Goal: Information Seeking & Learning: Check status

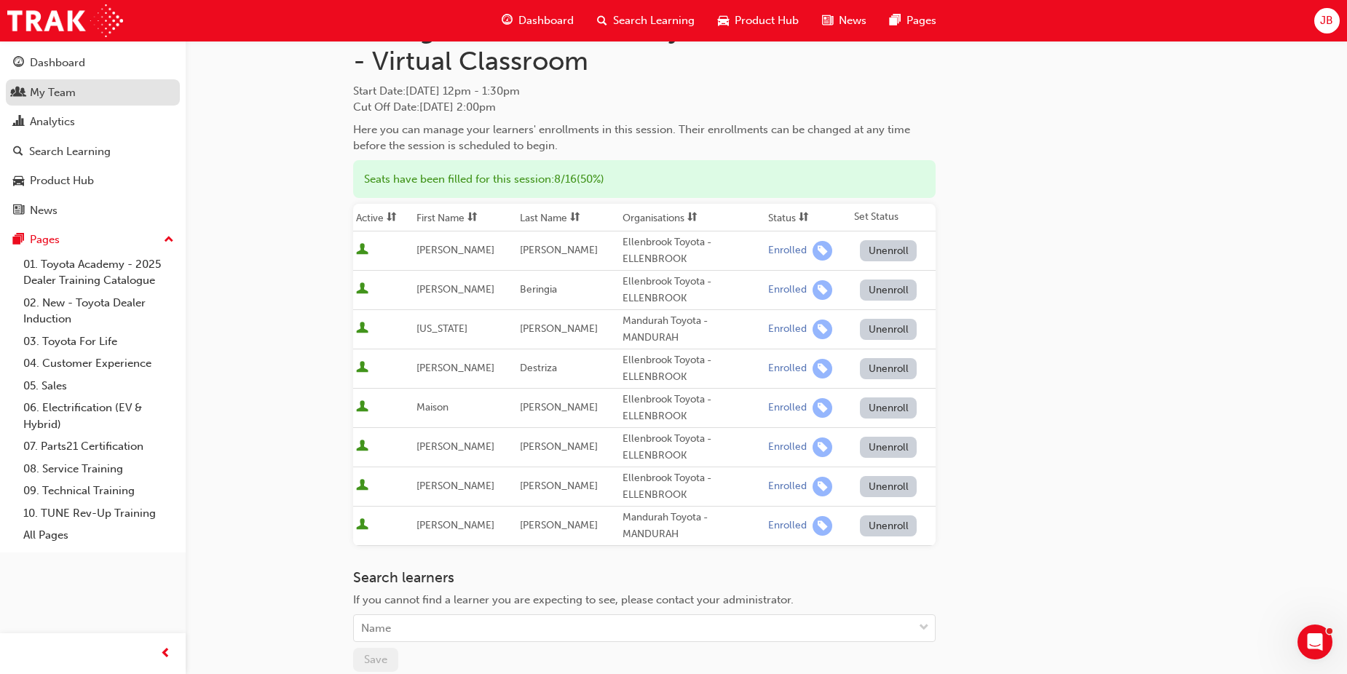
click at [63, 92] on div "My Team" at bounding box center [53, 92] width 46 height 17
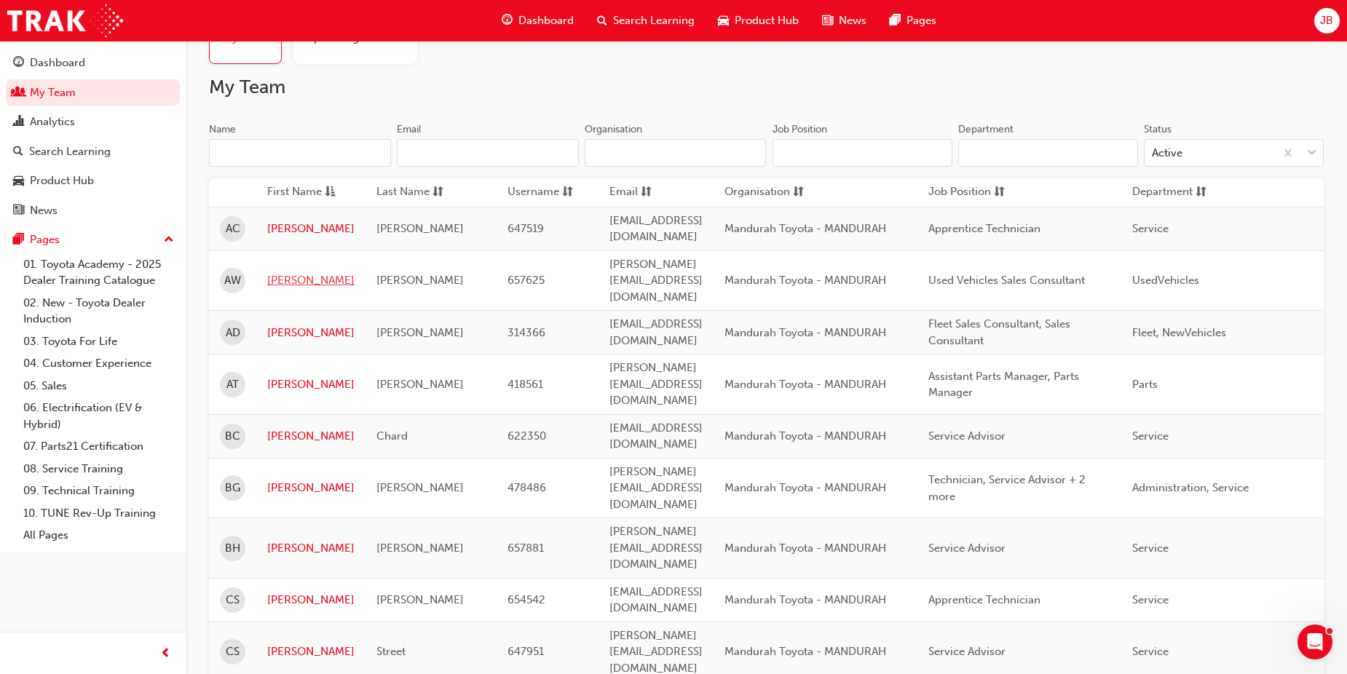
click at [283, 272] on link "[PERSON_NAME]" at bounding box center [310, 280] width 87 height 17
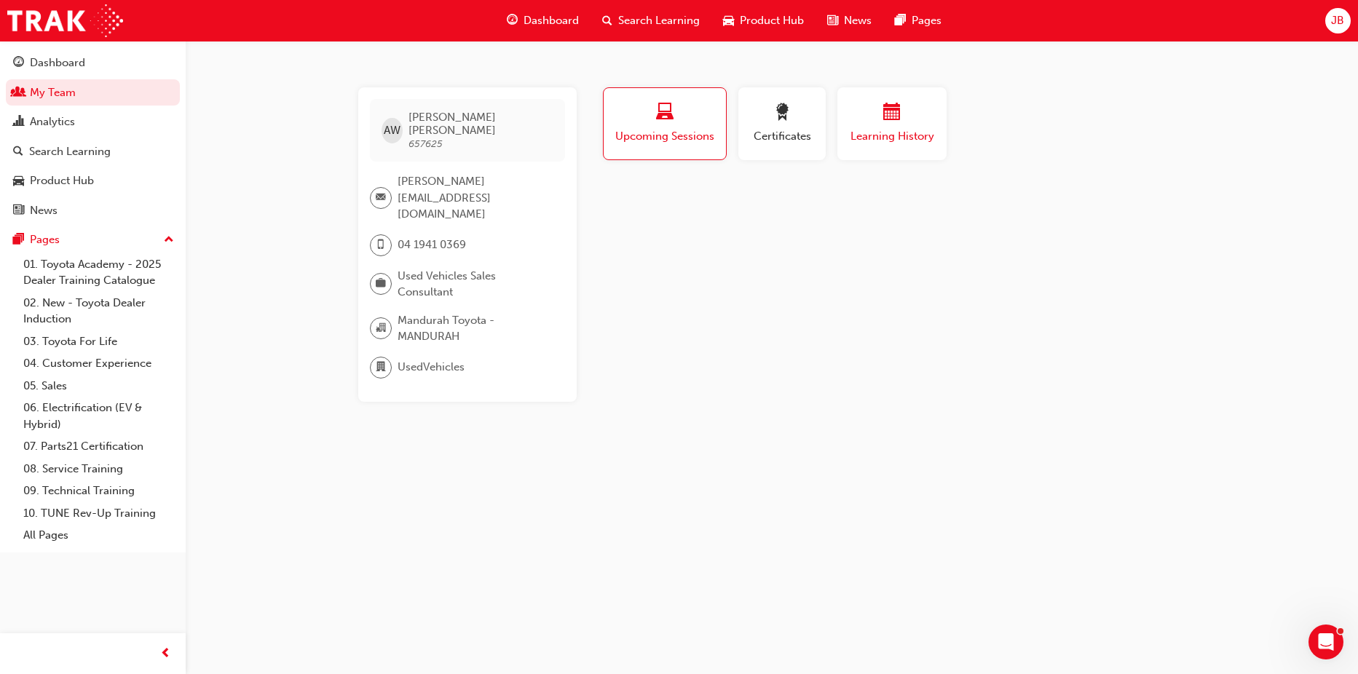
click at [882, 125] on div "Learning History" at bounding box center [891, 124] width 87 height 42
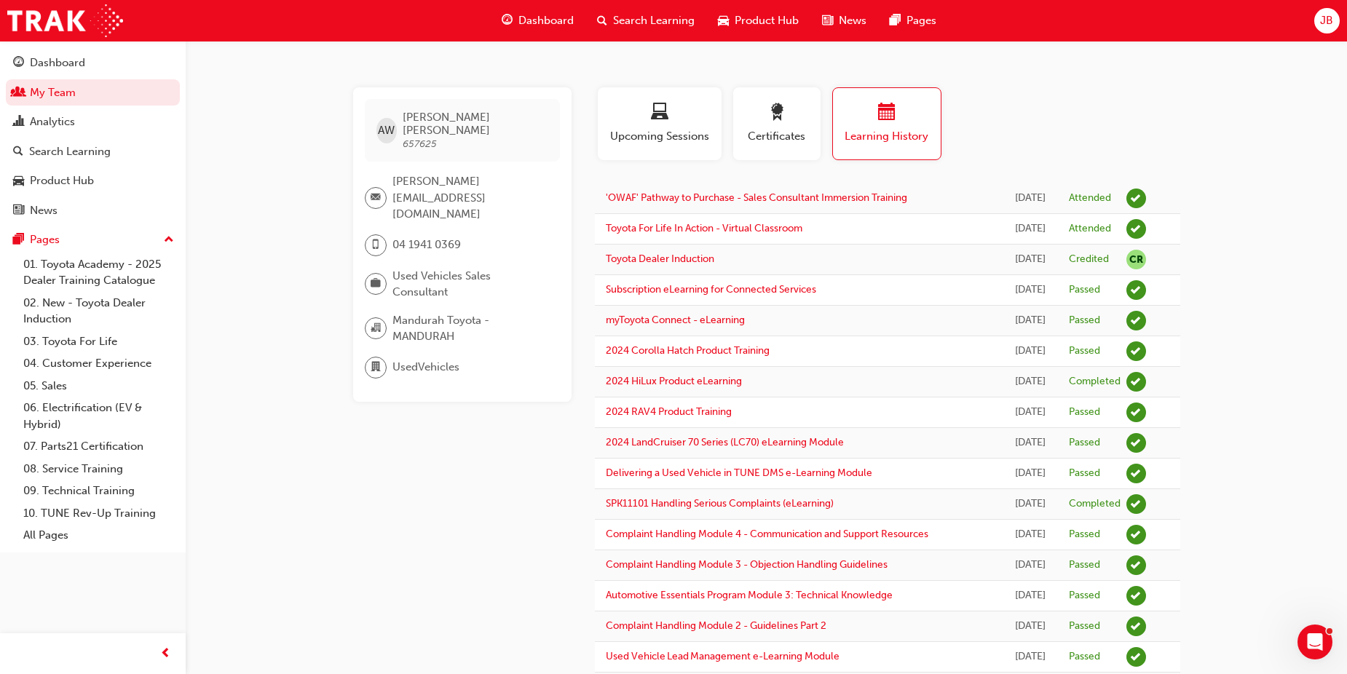
click at [224, 170] on div "AW [PERSON_NAME] 657625 [PERSON_NAME][EMAIL_ADDRESS][DOMAIN_NAME] 04 1941 0369 …" at bounding box center [673, 583] width 1347 height 1167
click at [95, 92] on link "My Team" at bounding box center [93, 92] width 174 height 27
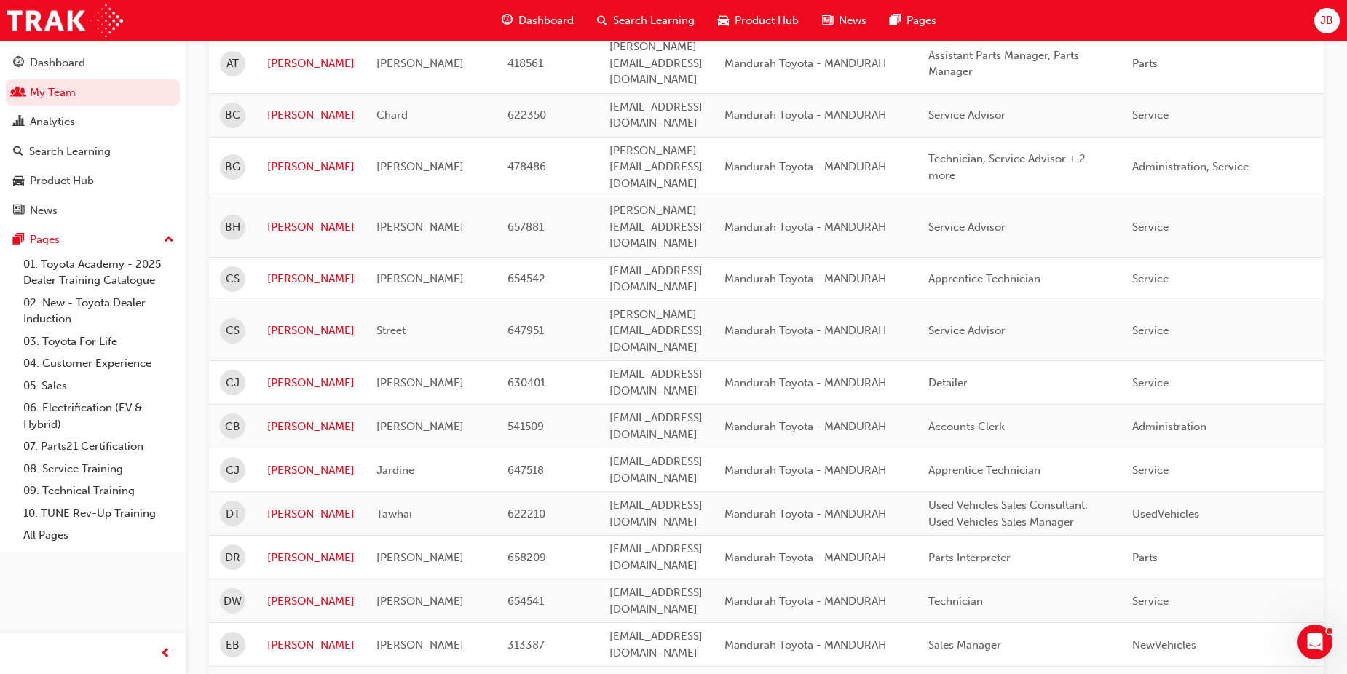
scroll to position [437, 0]
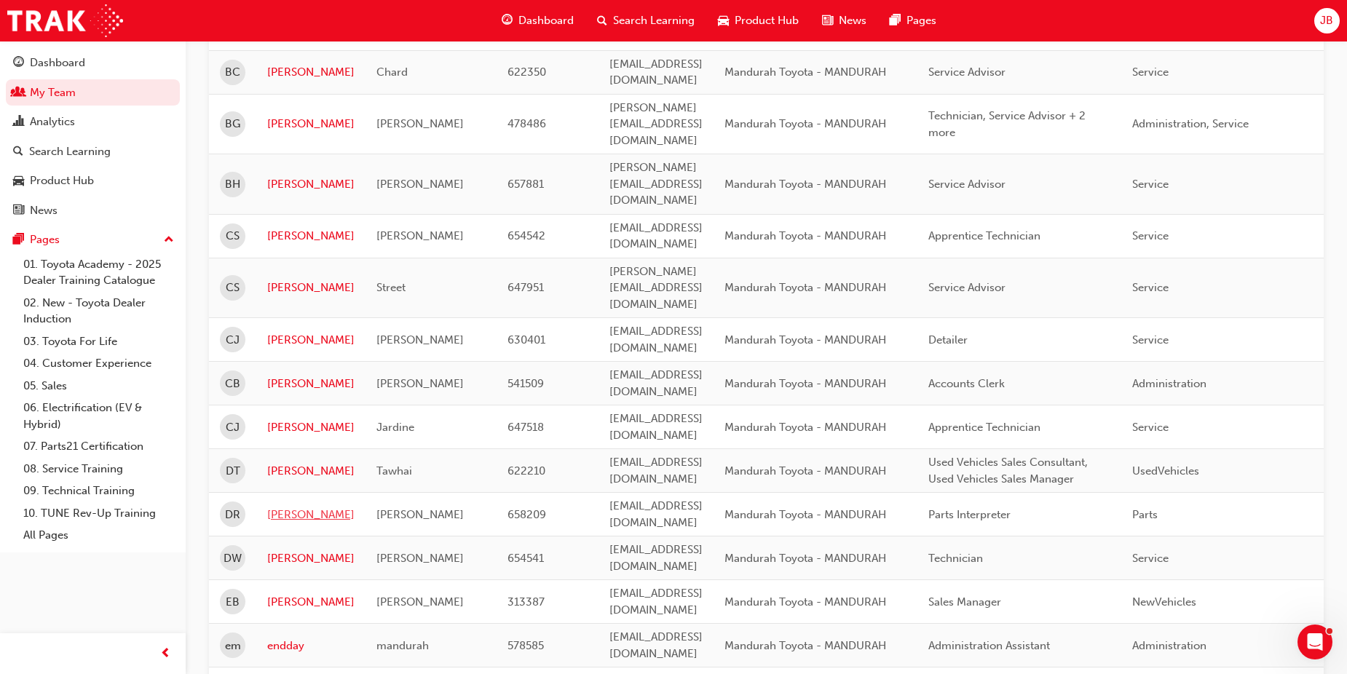
click at [277, 507] on link "[PERSON_NAME]" at bounding box center [310, 515] width 87 height 17
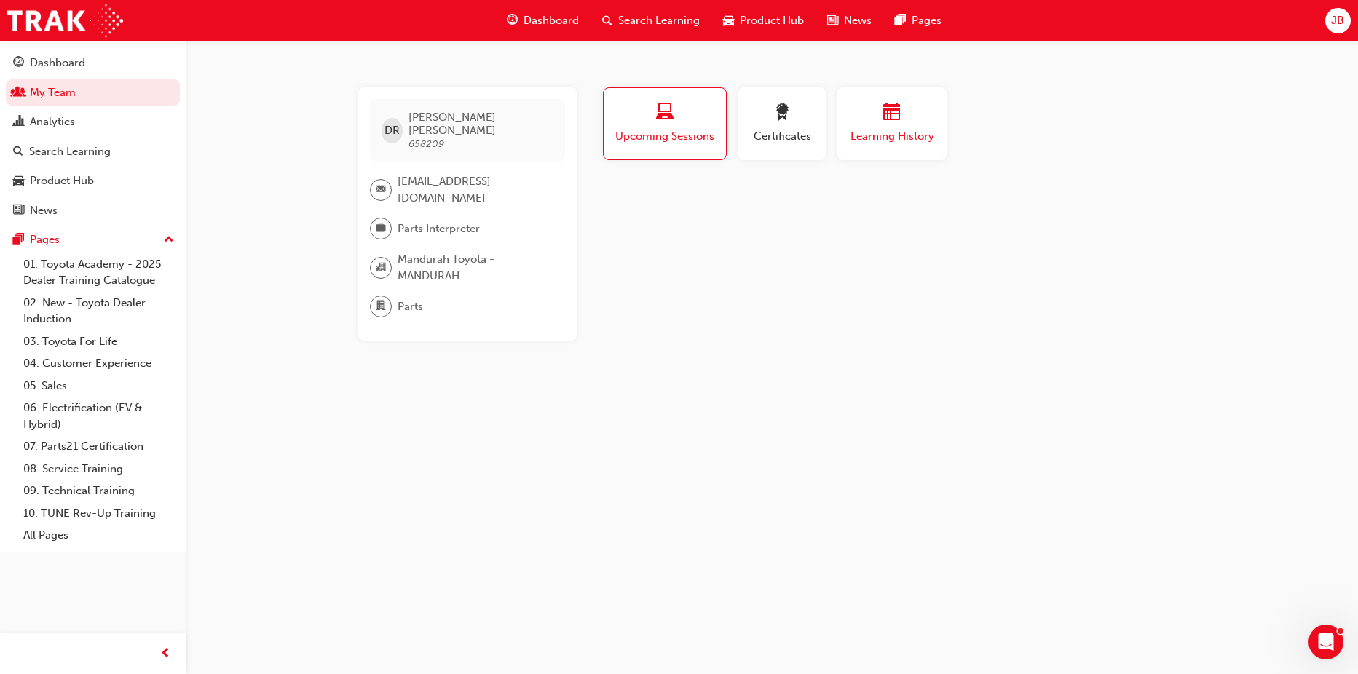
click at [877, 126] on div "Learning History" at bounding box center [891, 124] width 87 height 42
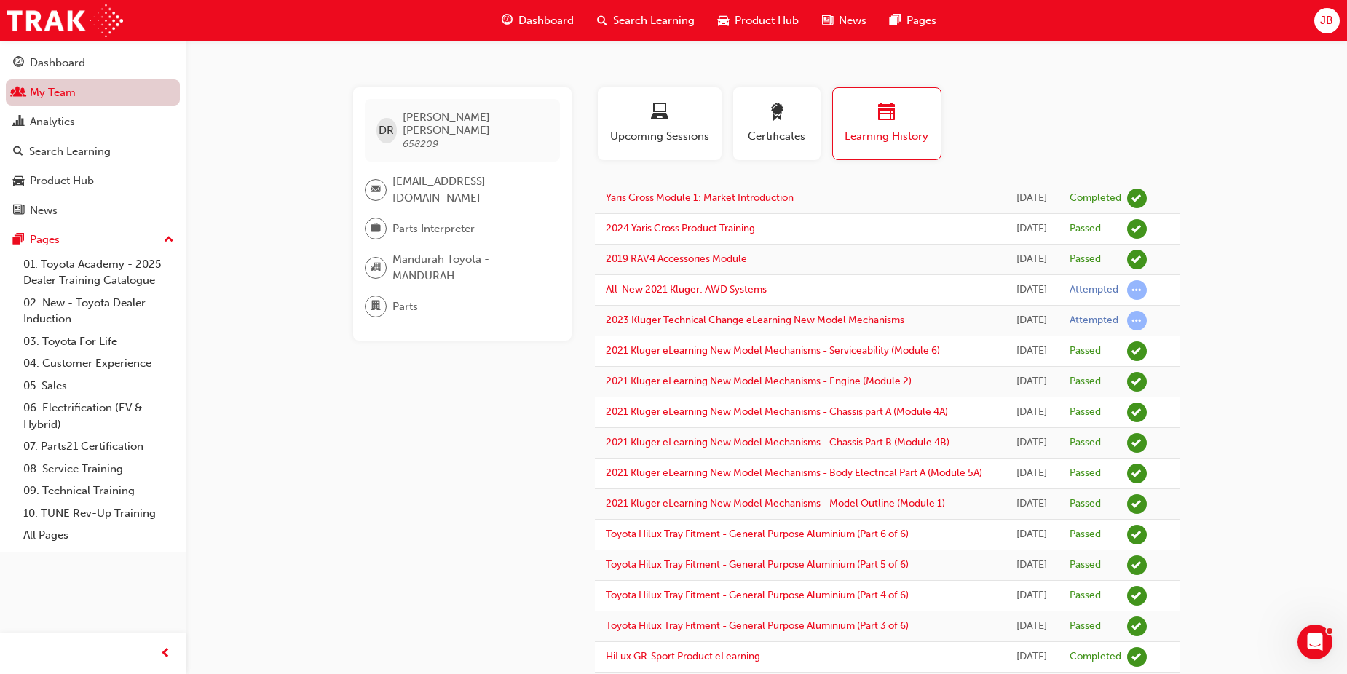
click at [64, 92] on link "My Team" at bounding box center [93, 92] width 174 height 27
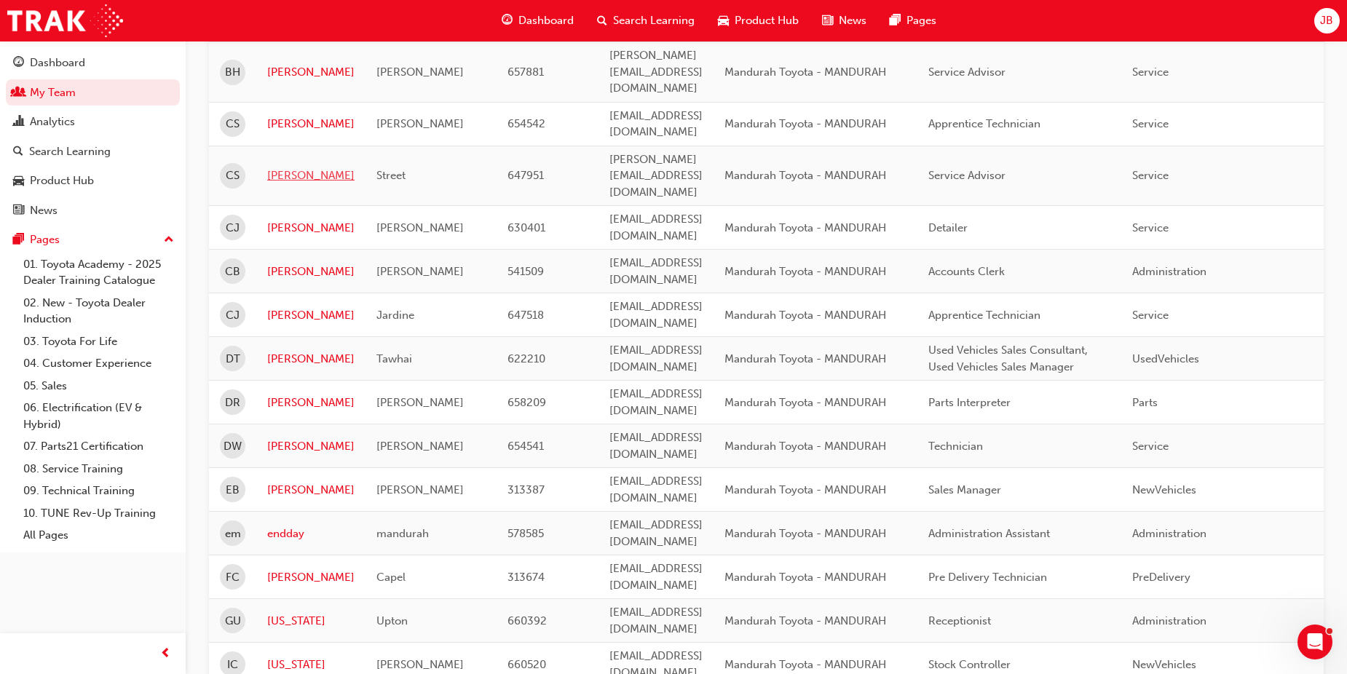
scroll to position [583, 0]
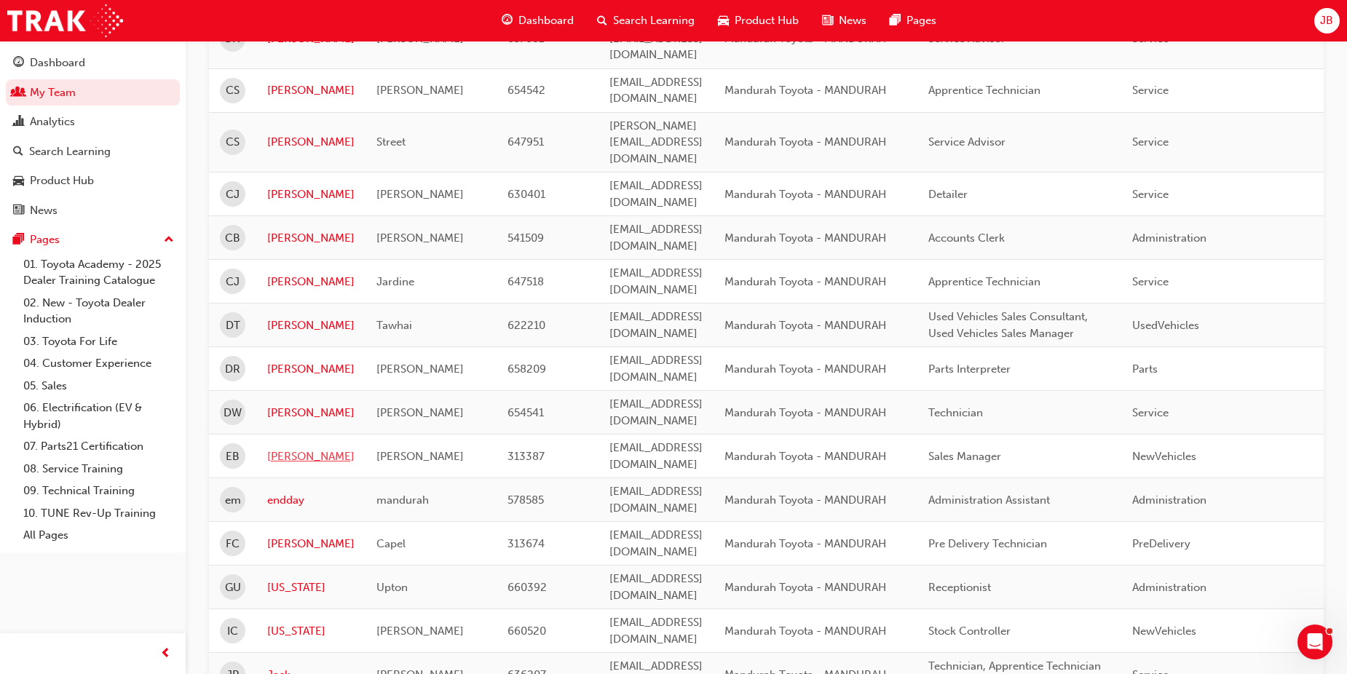
click at [293, 449] on link "[PERSON_NAME]" at bounding box center [310, 457] width 87 height 17
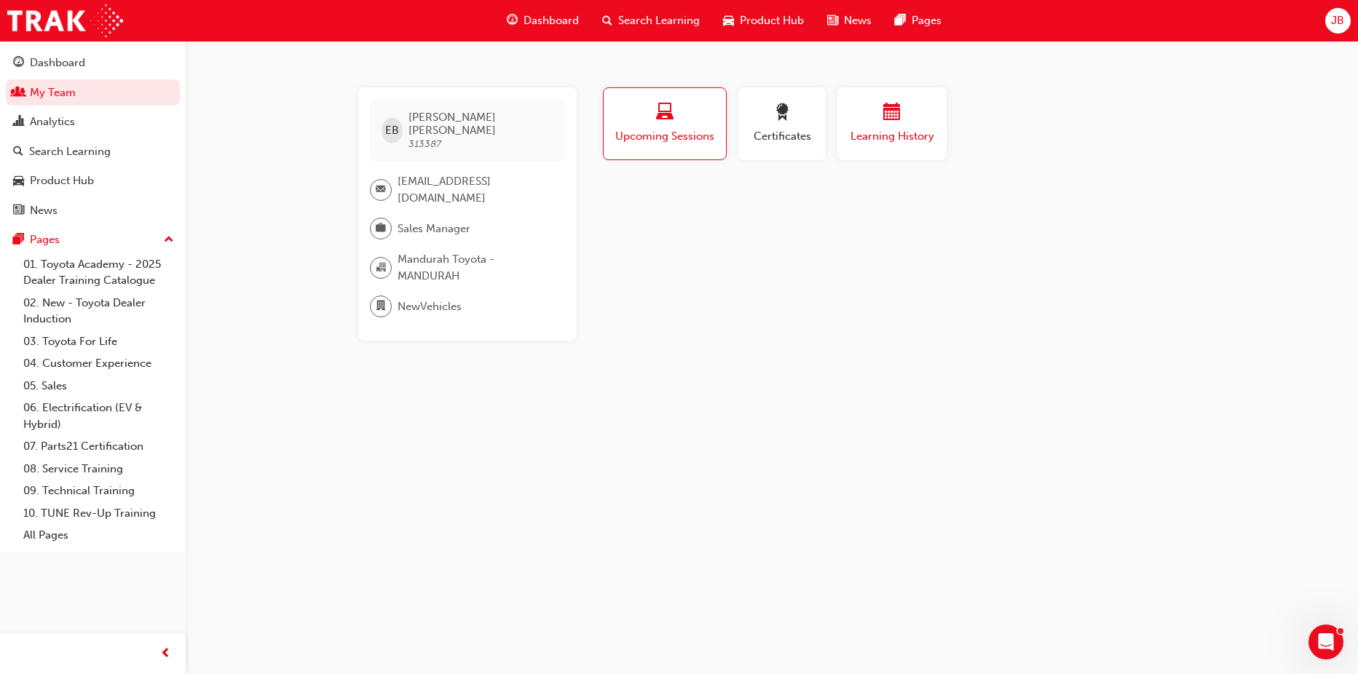
click at [880, 123] on div "button" at bounding box center [891, 114] width 87 height 23
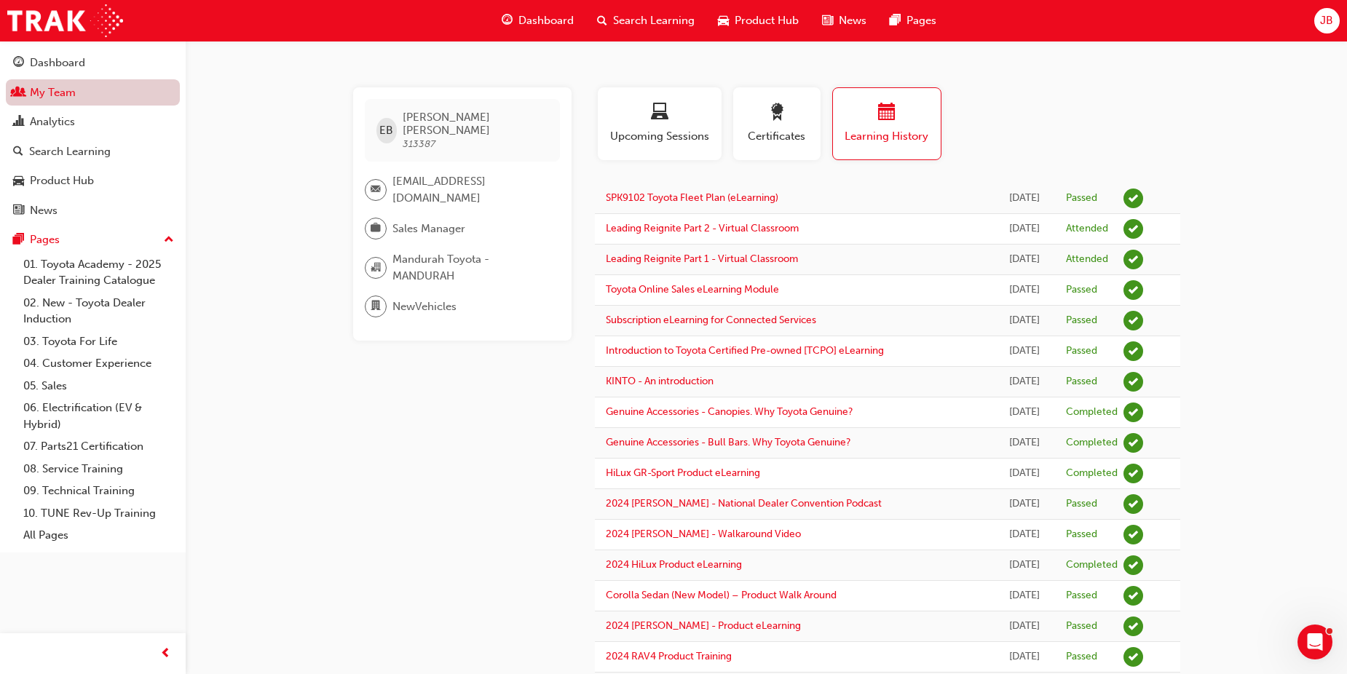
click at [72, 90] on link "My Team" at bounding box center [93, 92] width 174 height 27
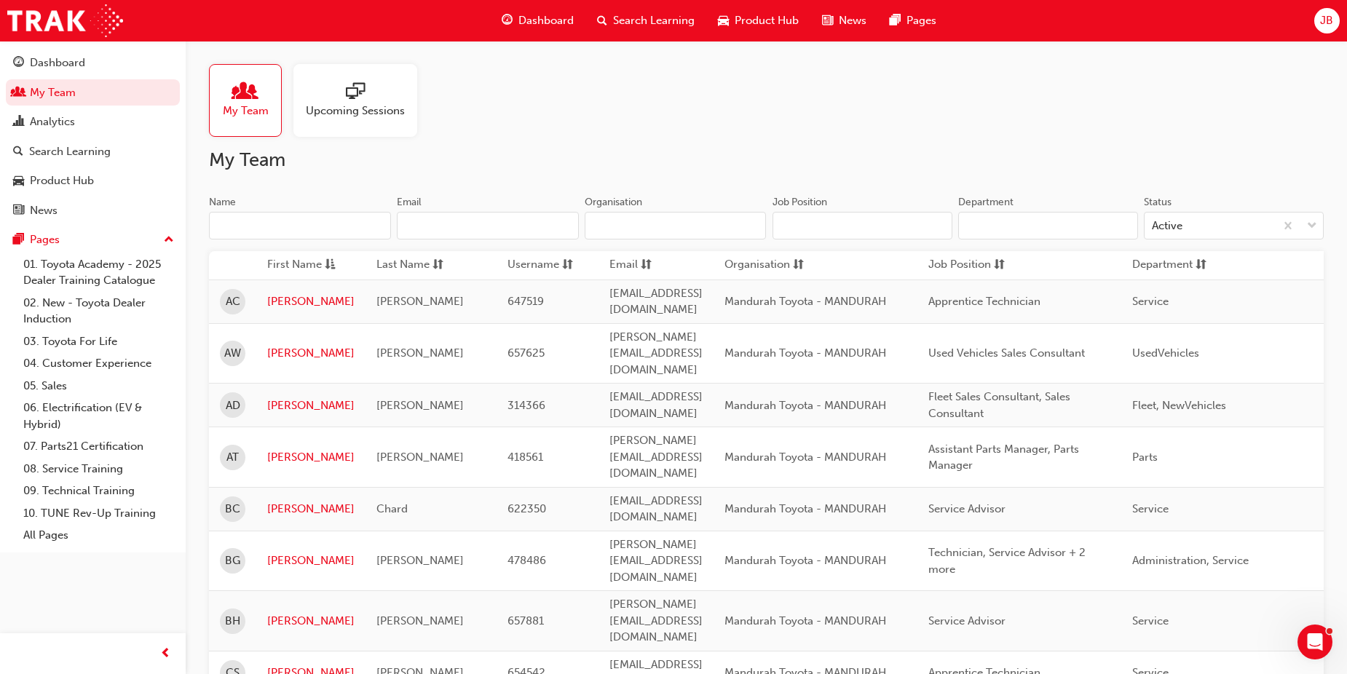
scroll to position [218, 0]
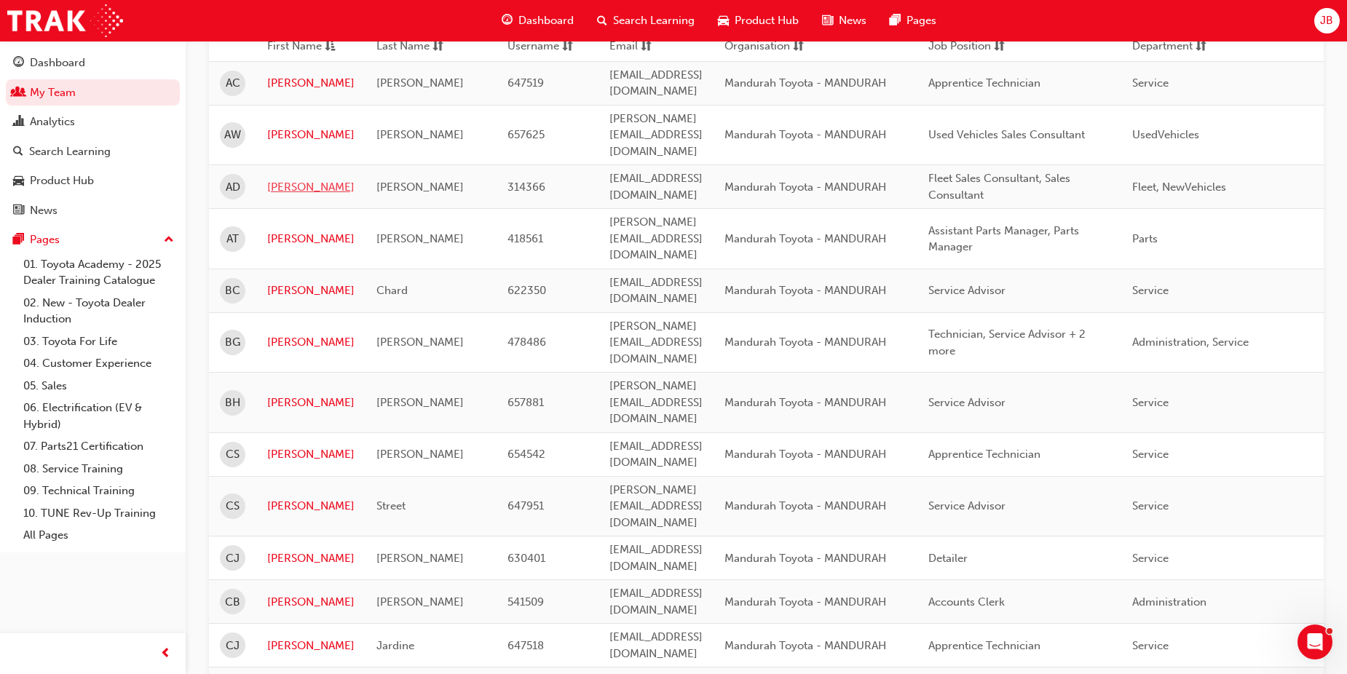
click at [285, 179] on link "[PERSON_NAME]" at bounding box center [310, 187] width 87 height 17
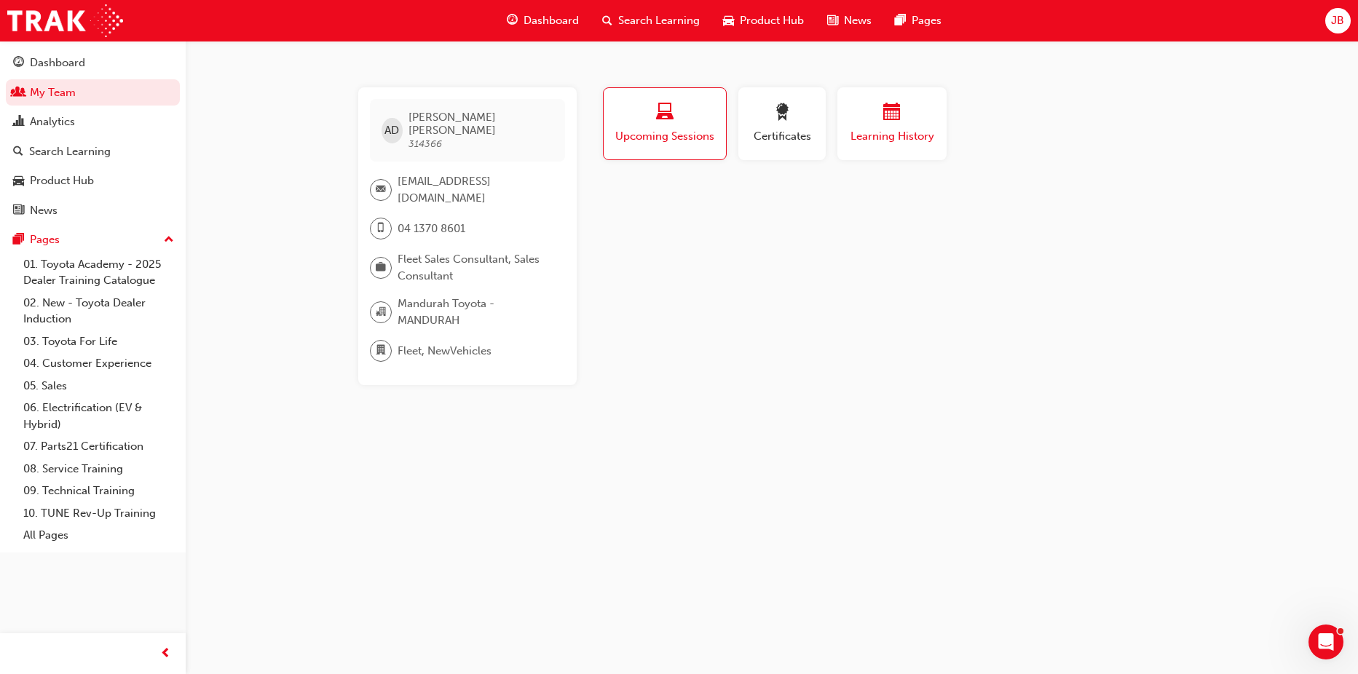
click at [882, 131] on span "Learning History" at bounding box center [891, 136] width 87 height 17
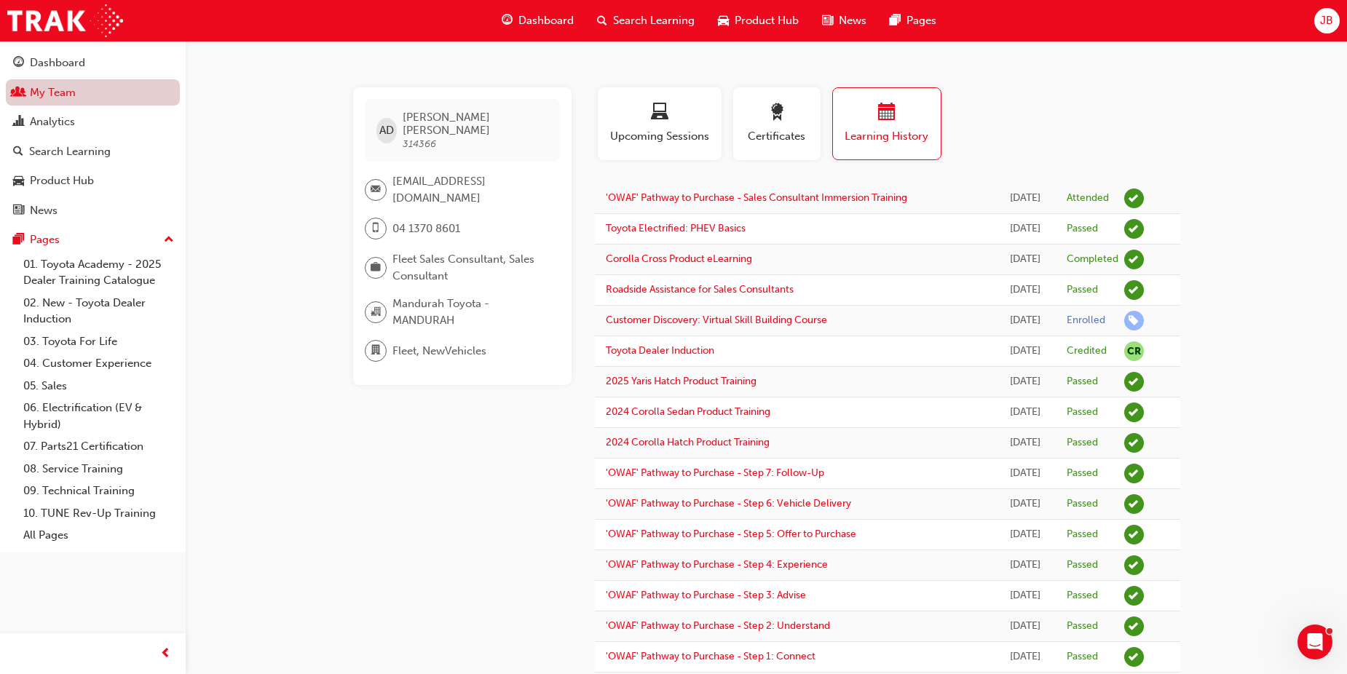
click at [116, 98] on link "My Team" at bounding box center [93, 92] width 174 height 27
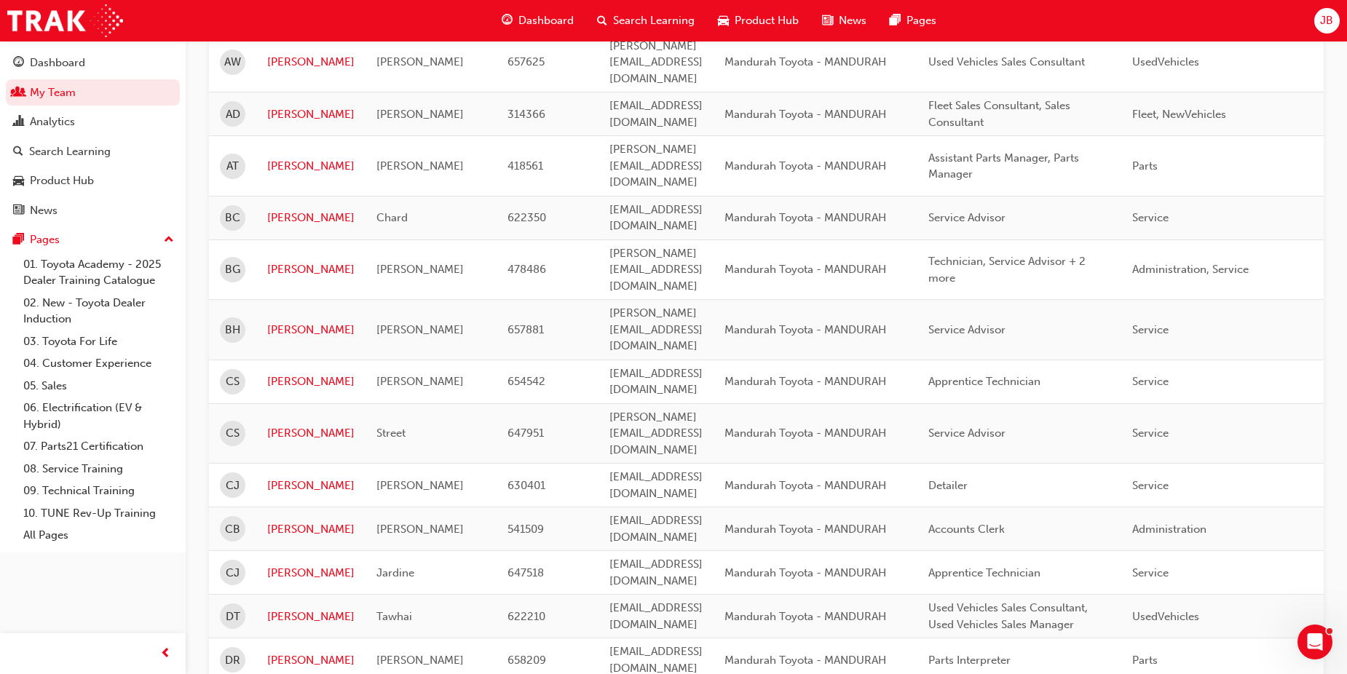
scroll to position [364, 0]
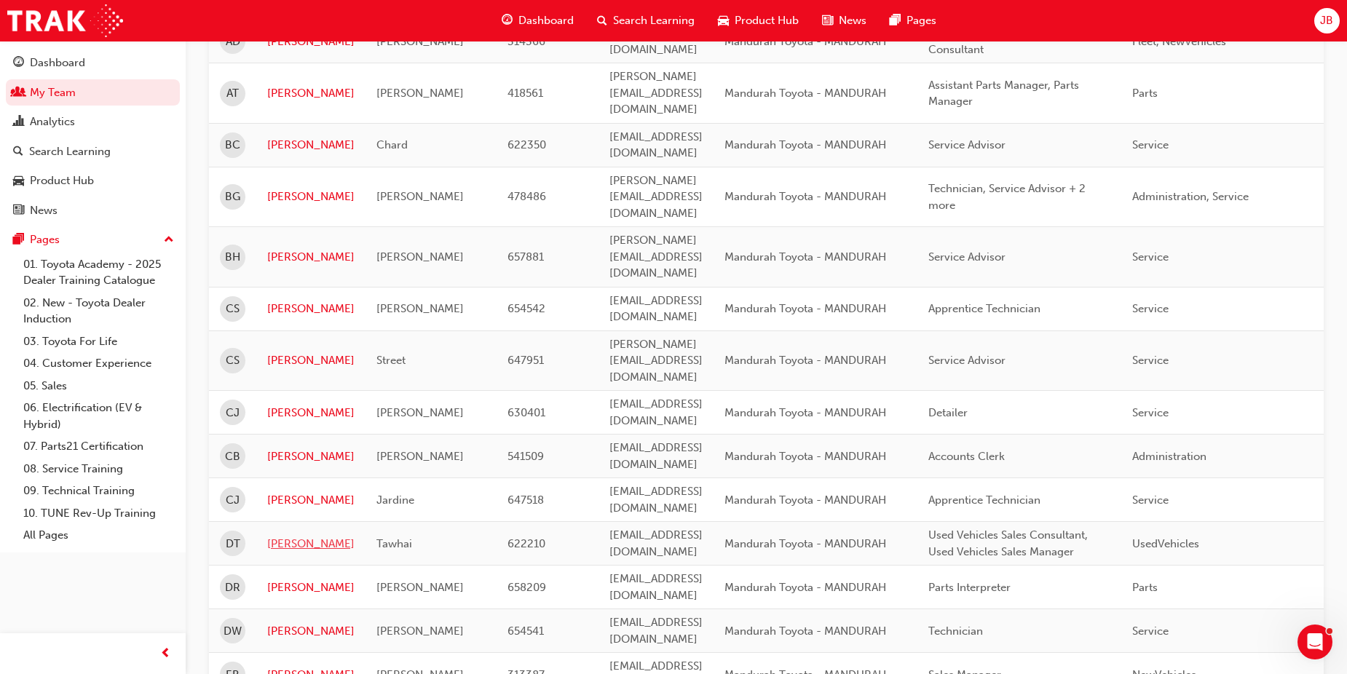
click at [286, 536] on link "[PERSON_NAME]" at bounding box center [310, 544] width 87 height 17
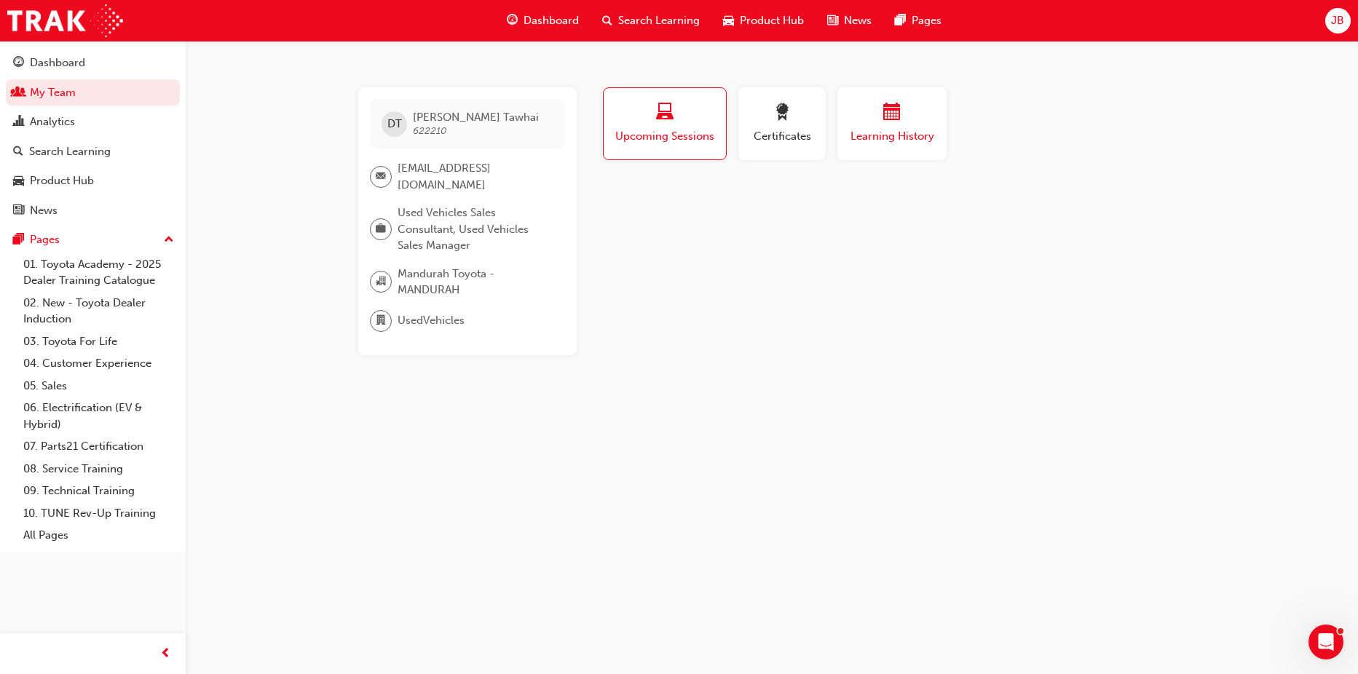
click at [873, 133] on span "Learning History" at bounding box center [891, 136] width 87 height 17
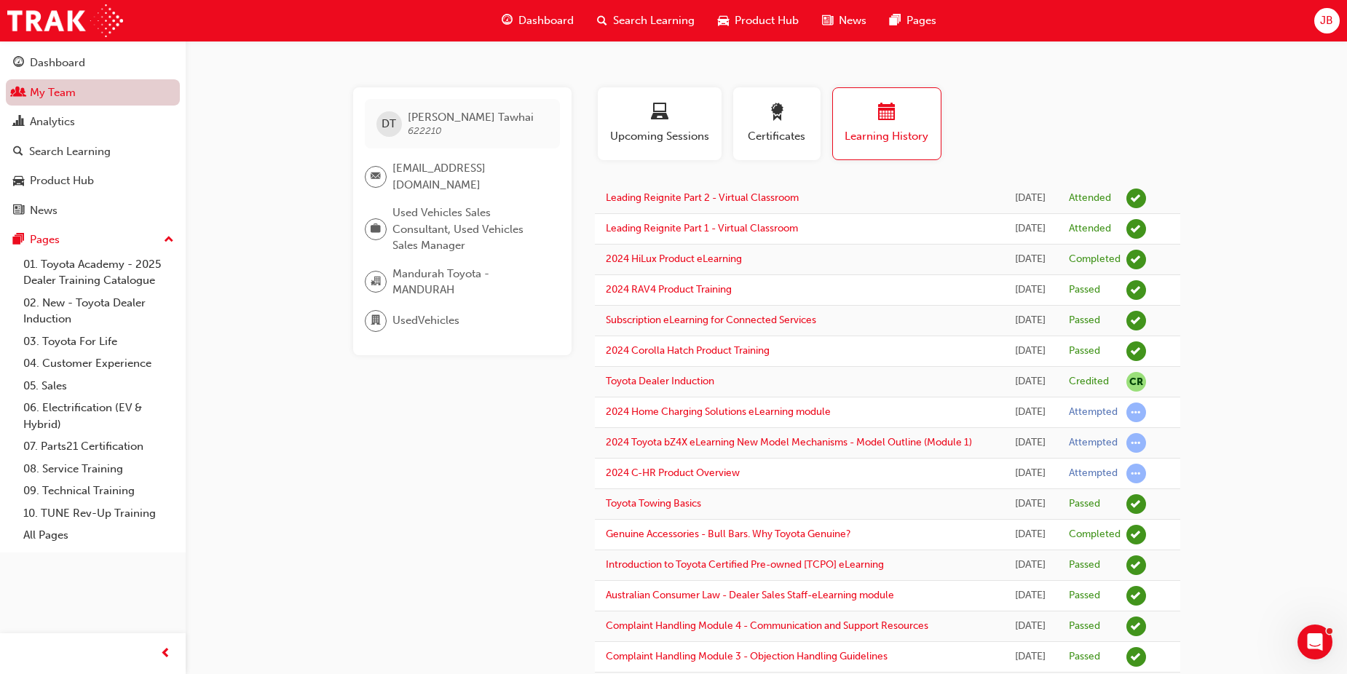
click at [81, 87] on link "My Team" at bounding box center [93, 92] width 174 height 27
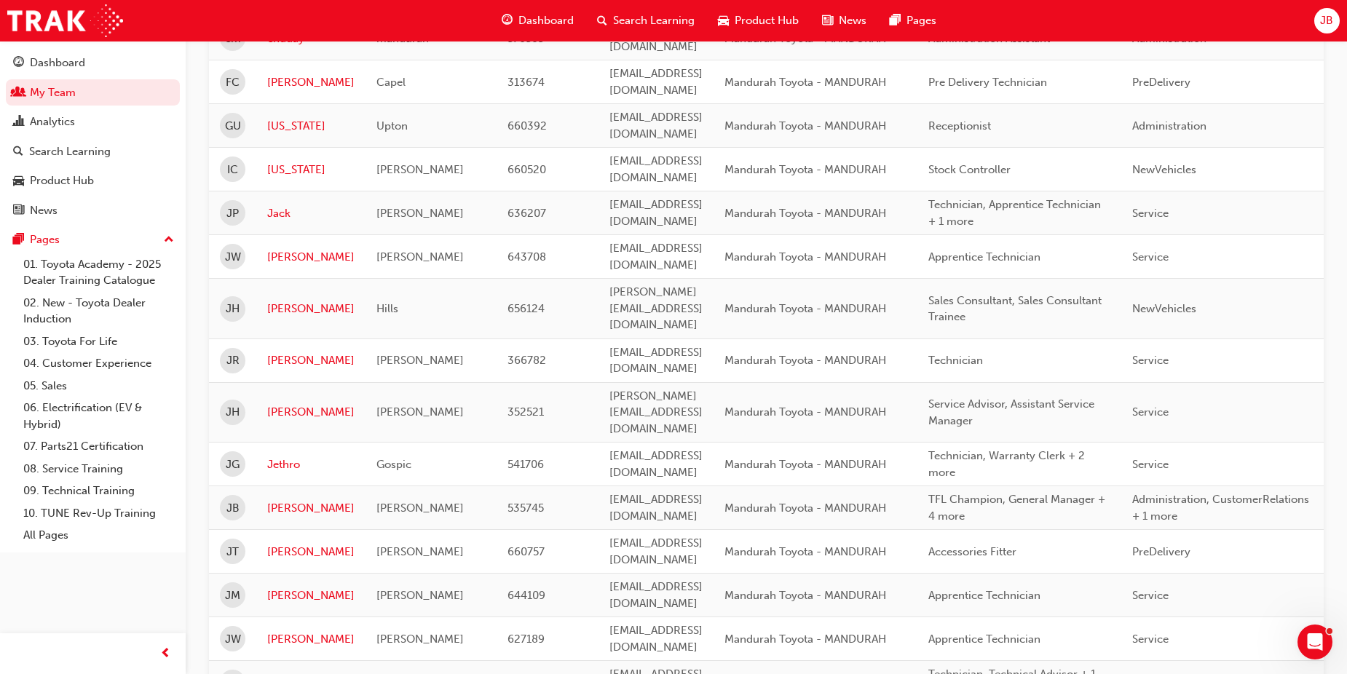
scroll to position [1019, 0]
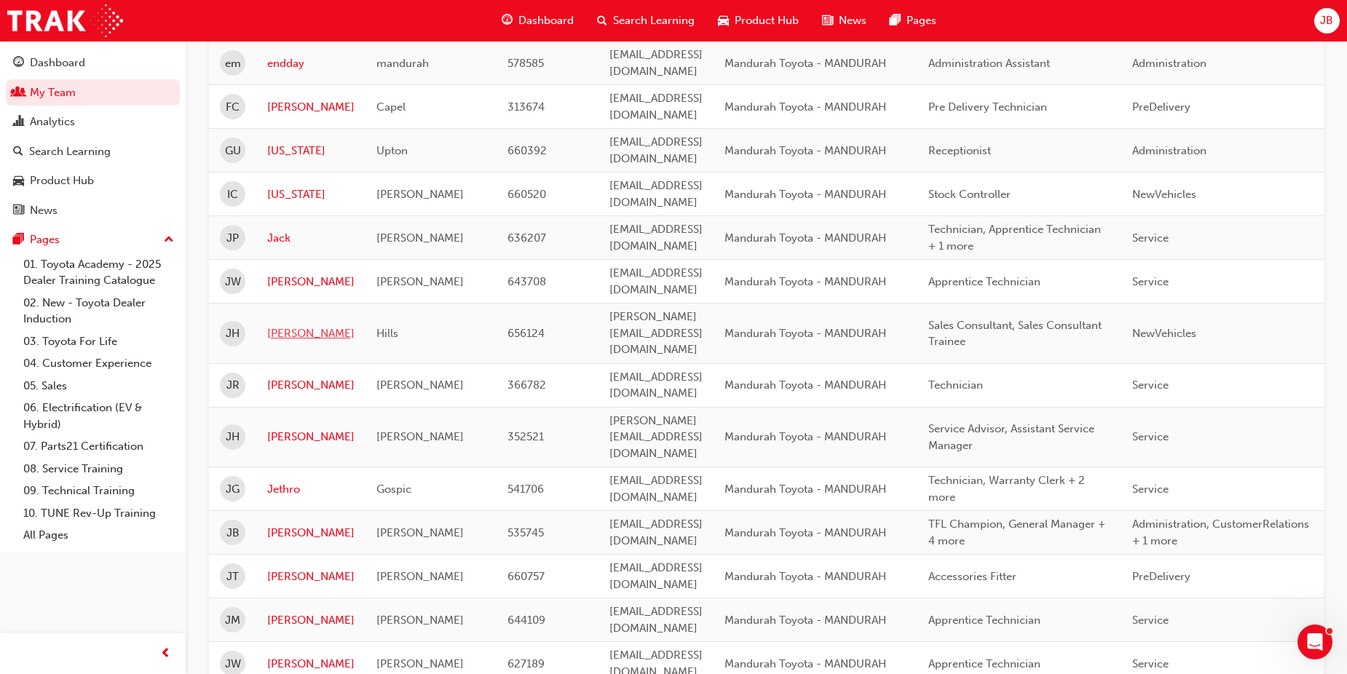
click at [281, 325] on link "[PERSON_NAME]" at bounding box center [310, 333] width 87 height 17
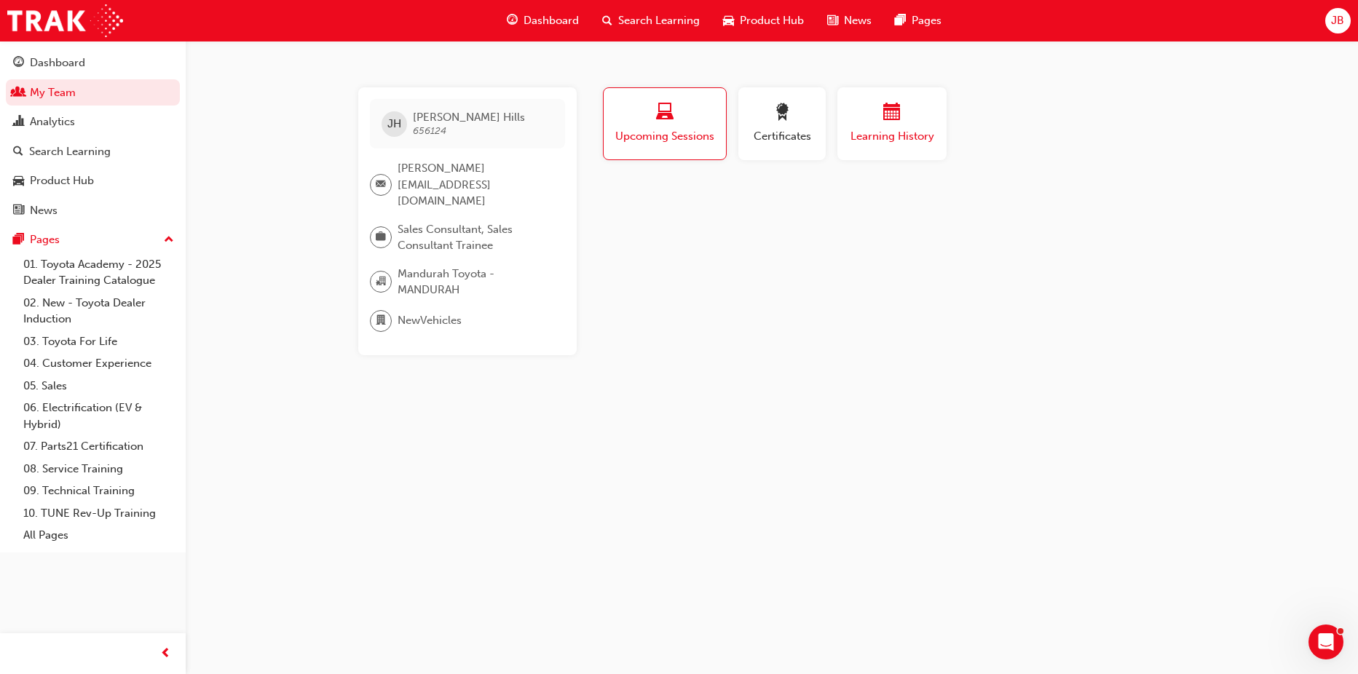
click at [894, 131] on span "Learning History" at bounding box center [891, 136] width 87 height 17
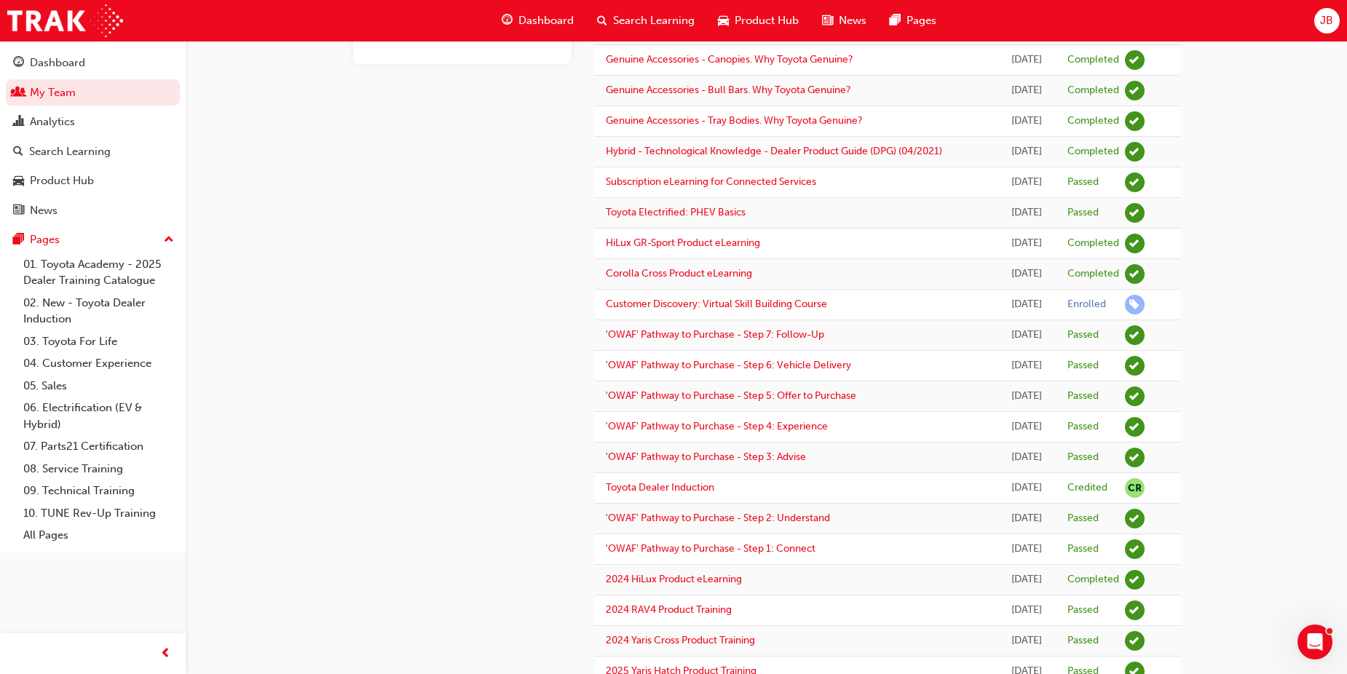
scroll to position [364, 0]
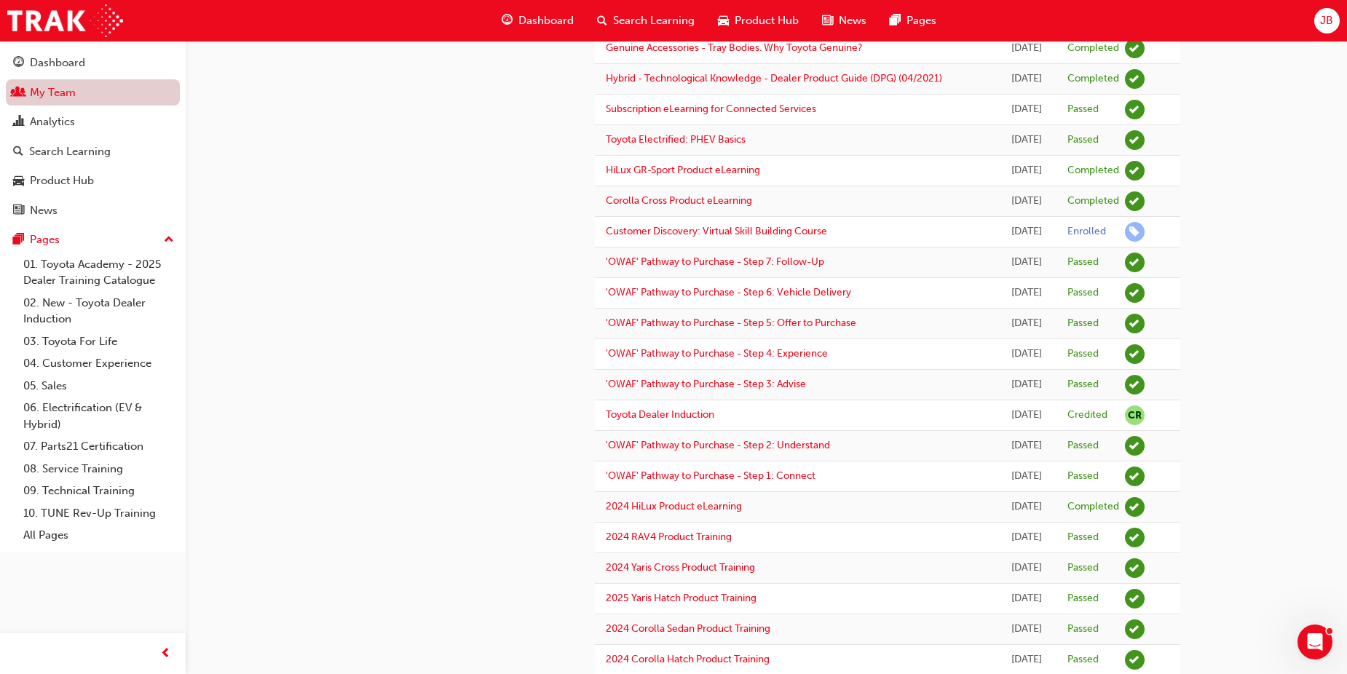
click at [71, 87] on link "My Team" at bounding box center [93, 92] width 174 height 27
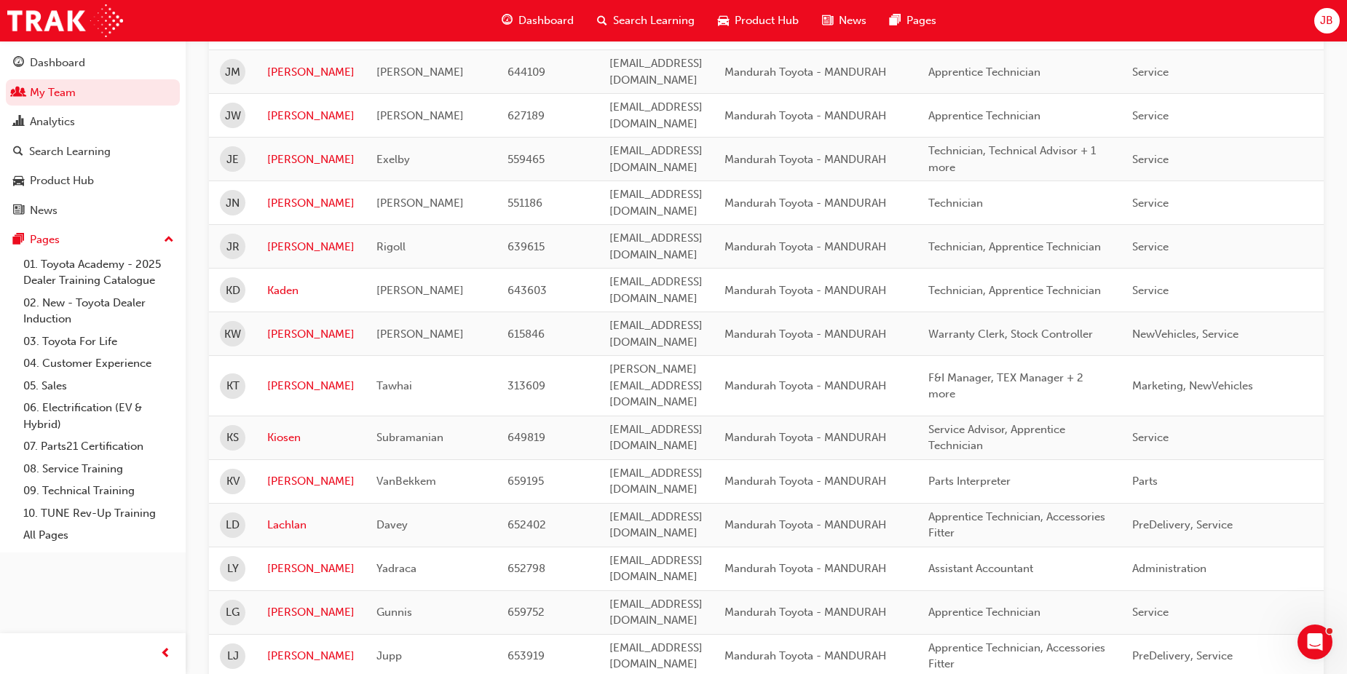
scroll to position [1748, 0]
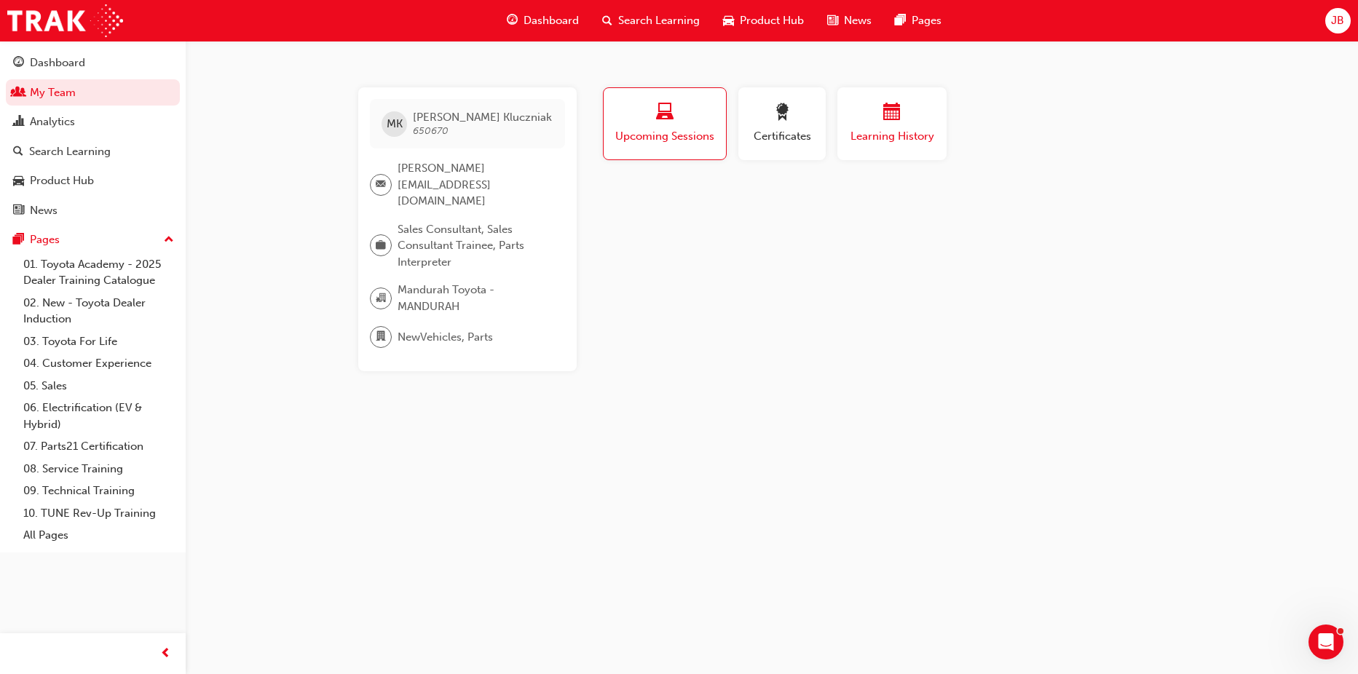
click at [893, 119] on span "calendar-icon" at bounding box center [891, 113] width 17 height 20
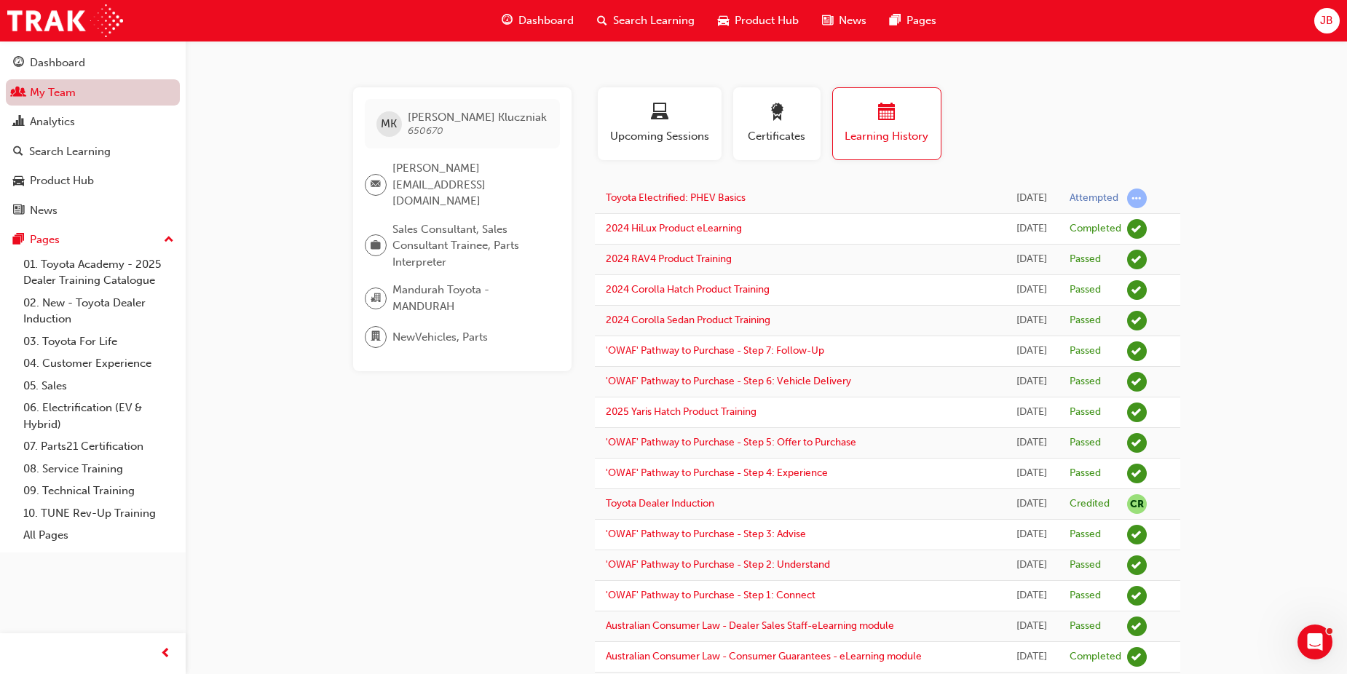
click at [108, 92] on link "My Team" at bounding box center [93, 92] width 174 height 27
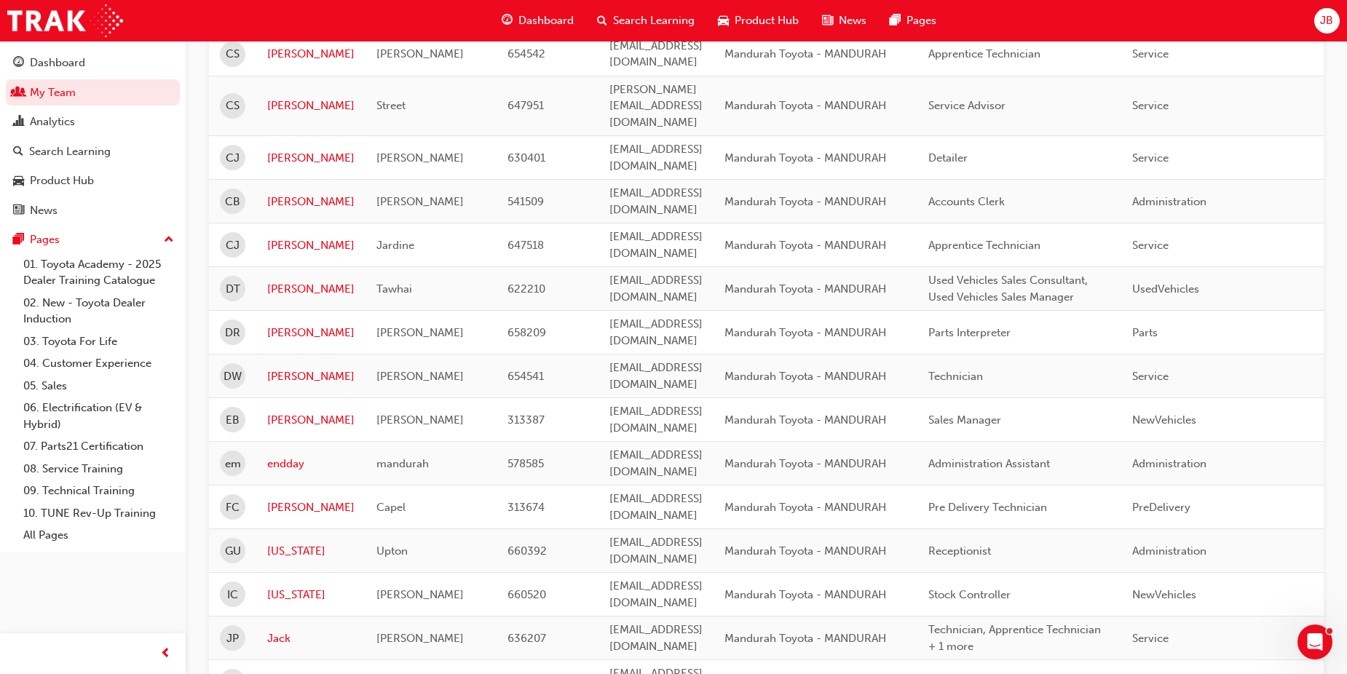
scroll to position [655, 0]
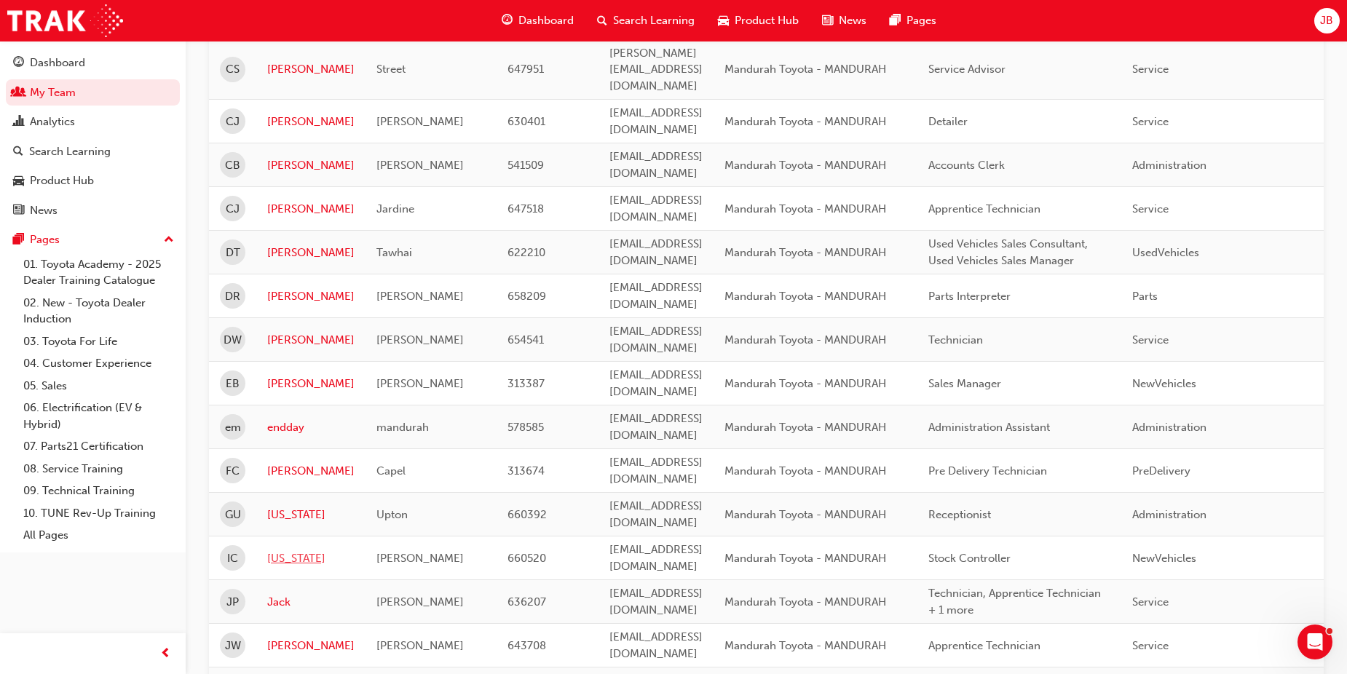
click at [277, 550] on link "[US_STATE]" at bounding box center [310, 558] width 87 height 17
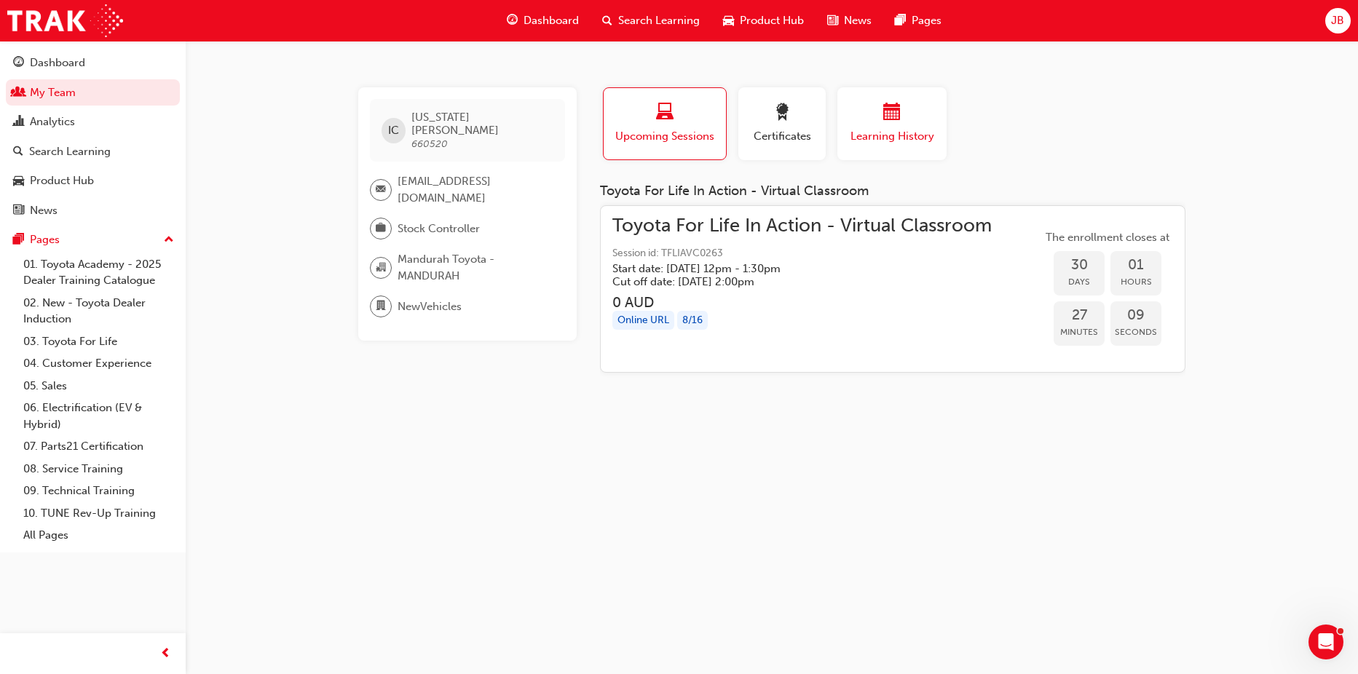
click at [871, 114] on div "button" at bounding box center [891, 114] width 87 height 23
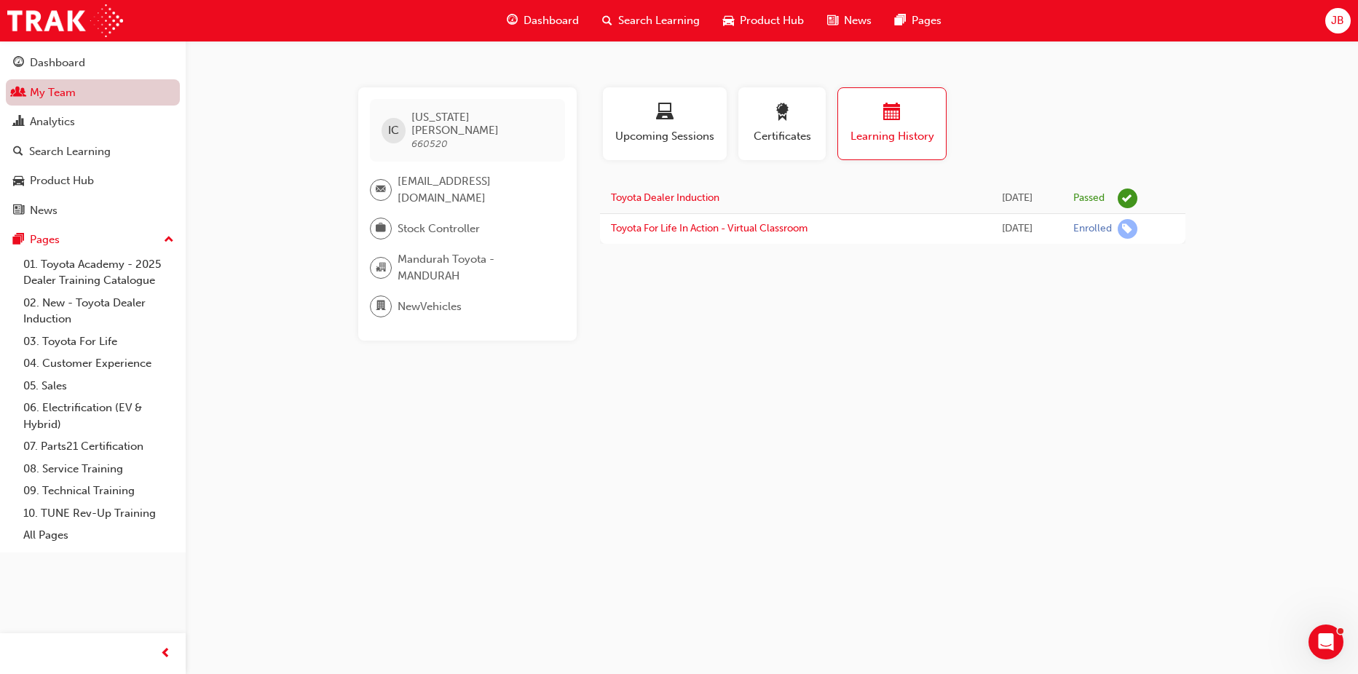
click at [97, 94] on link "My Team" at bounding box center [93, 92] width 174 height 27
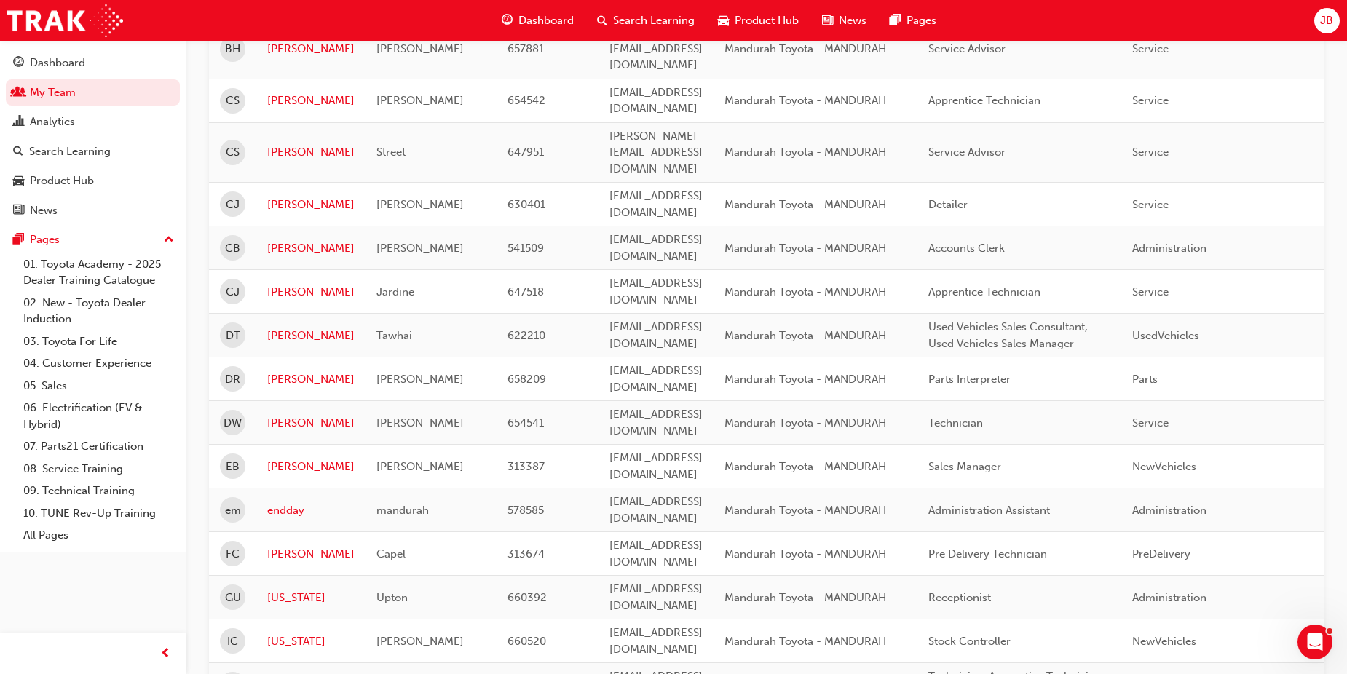
scroll to position [655, 0]
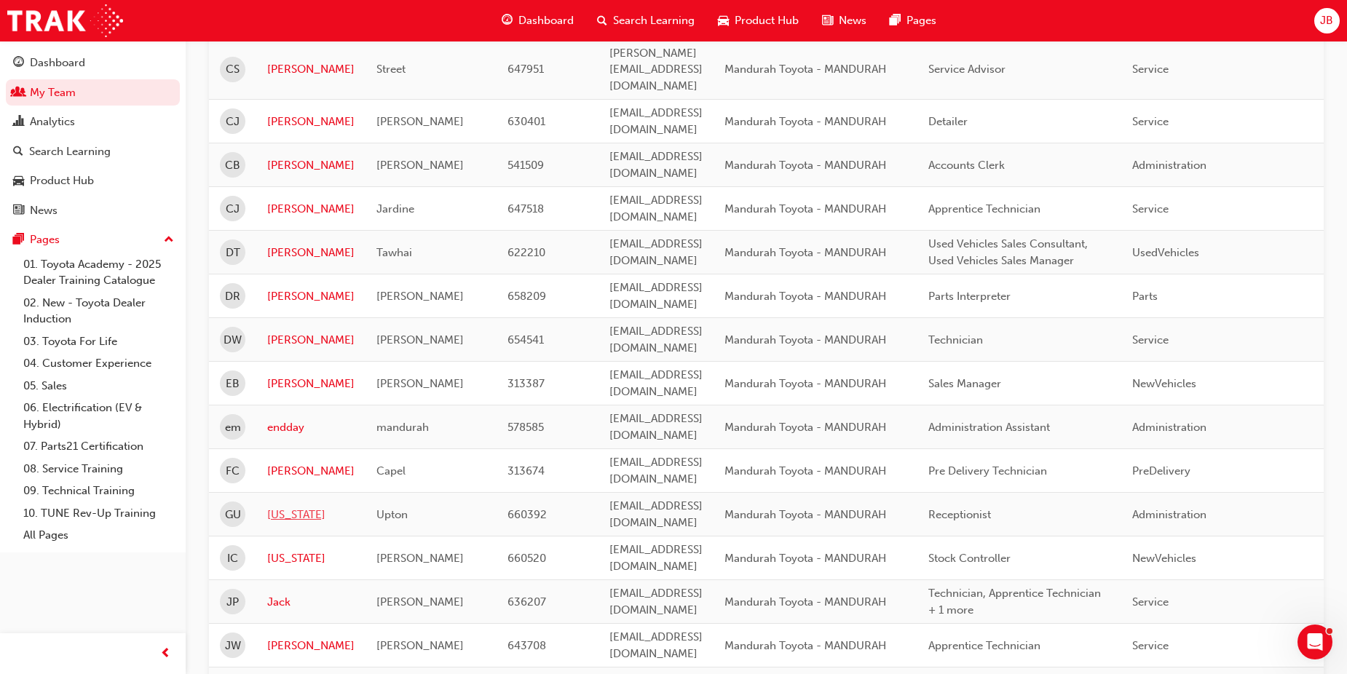
click at [298, 507] on link "[US_STATE]" at bounding box center [310, 515] width 87 height 17
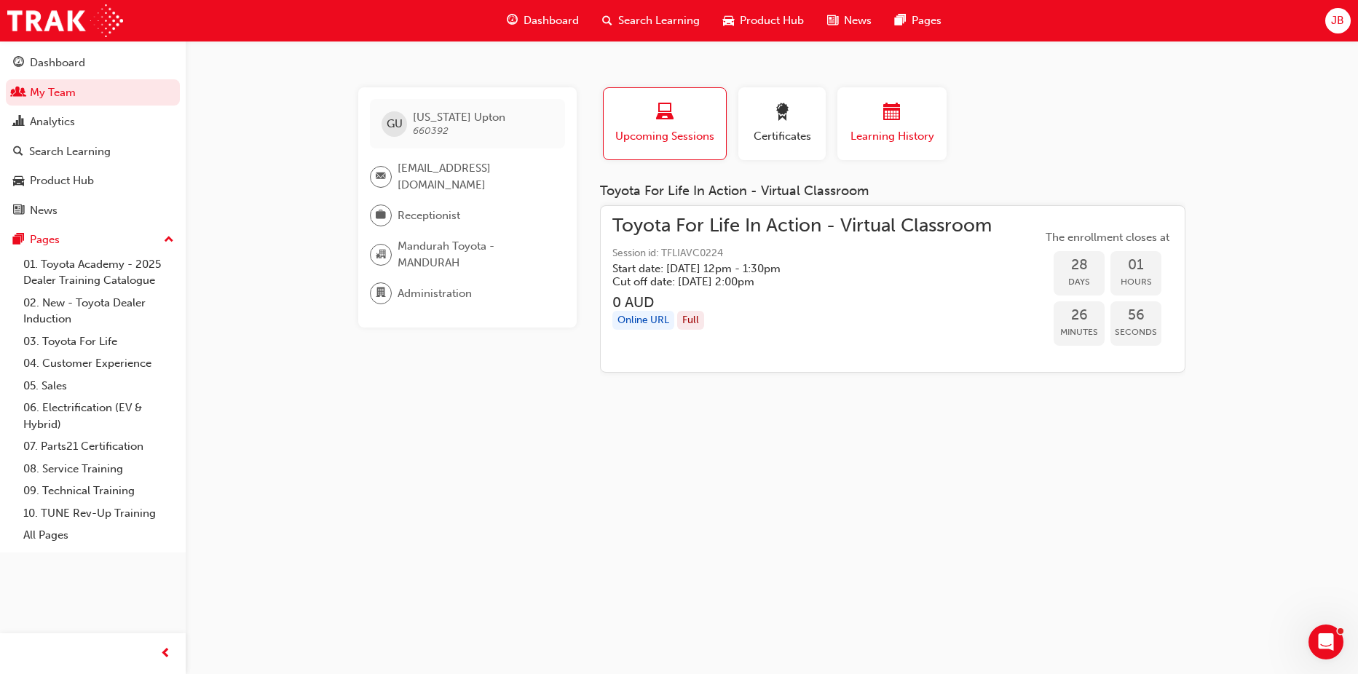
click at [915, 124] on div "button" at bounding box center [891, 114] width 87 height 23
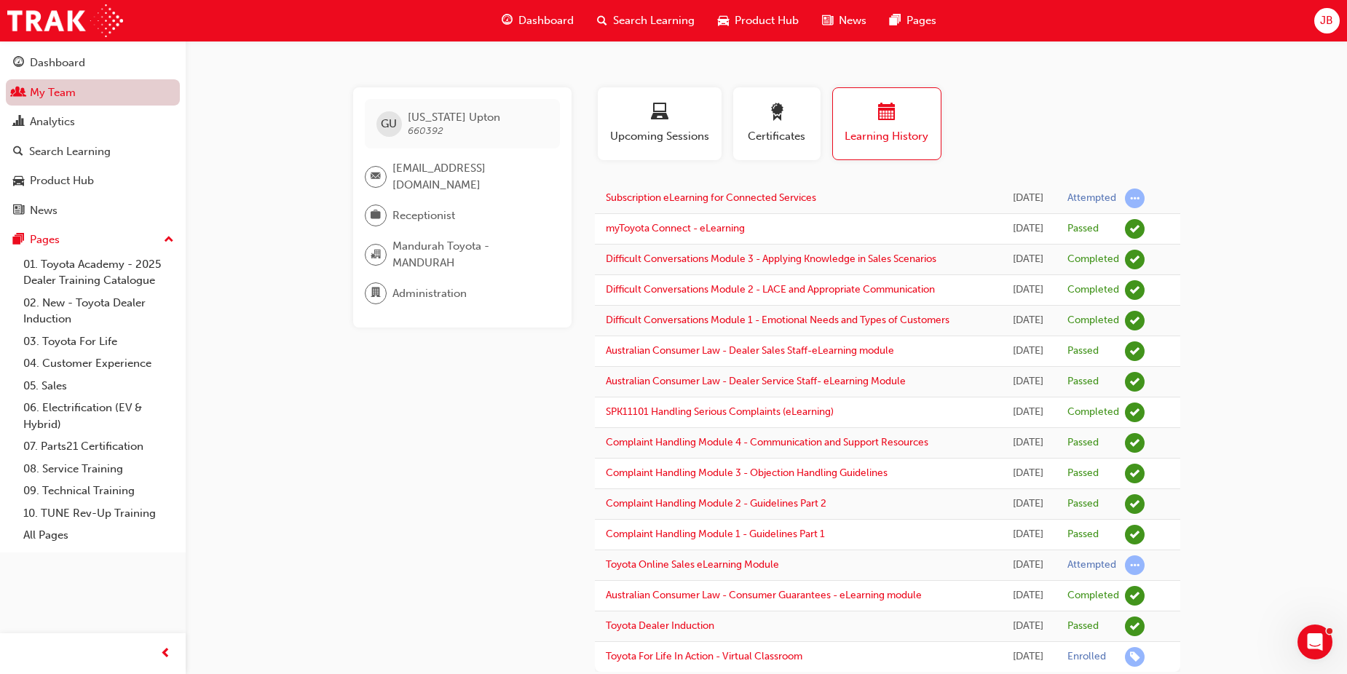
click at [84, 95] on link "My Team" at bounding box center [93, 92] width 174 height 27
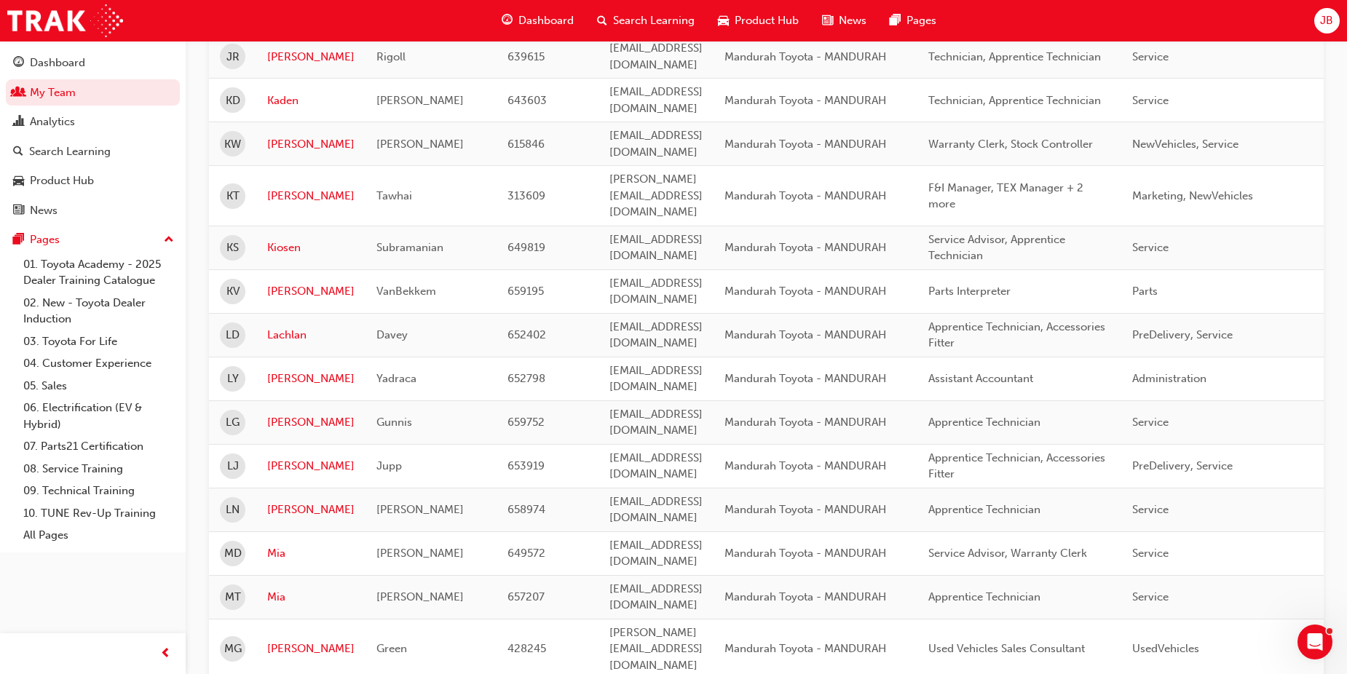
scroll to position [1760, 0]
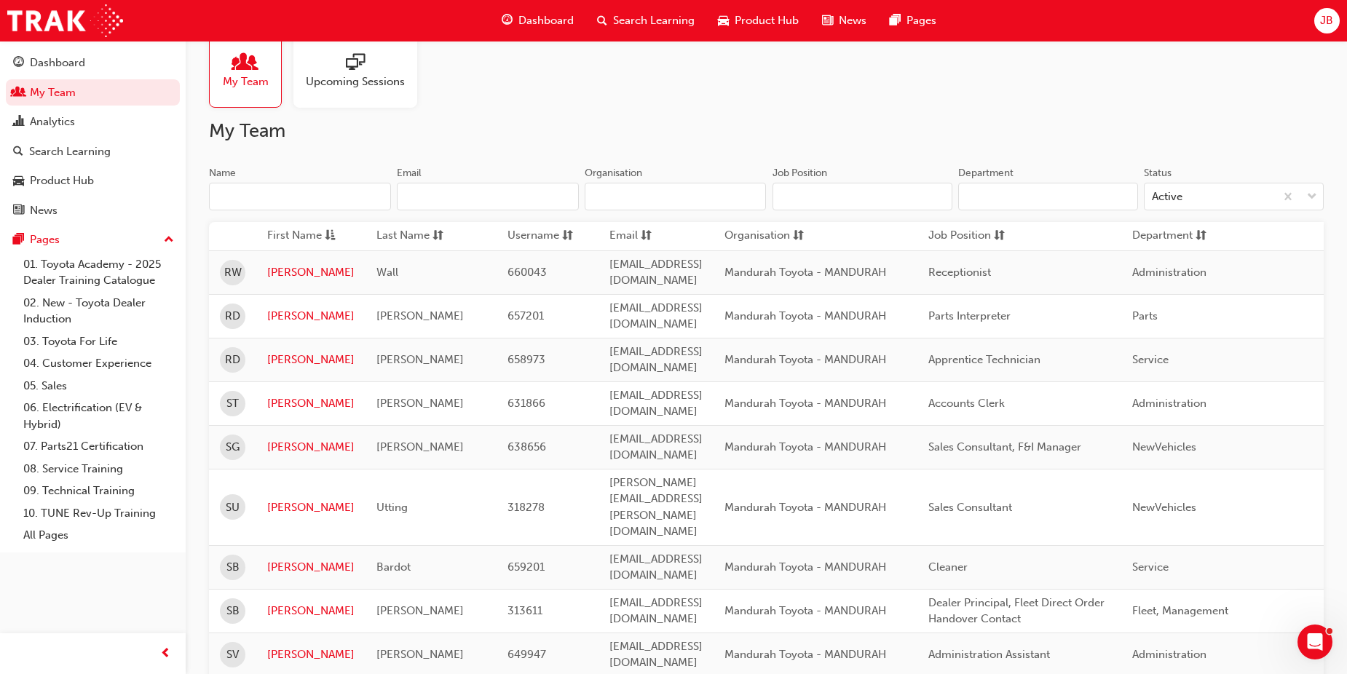
scroll to position [20, 0]
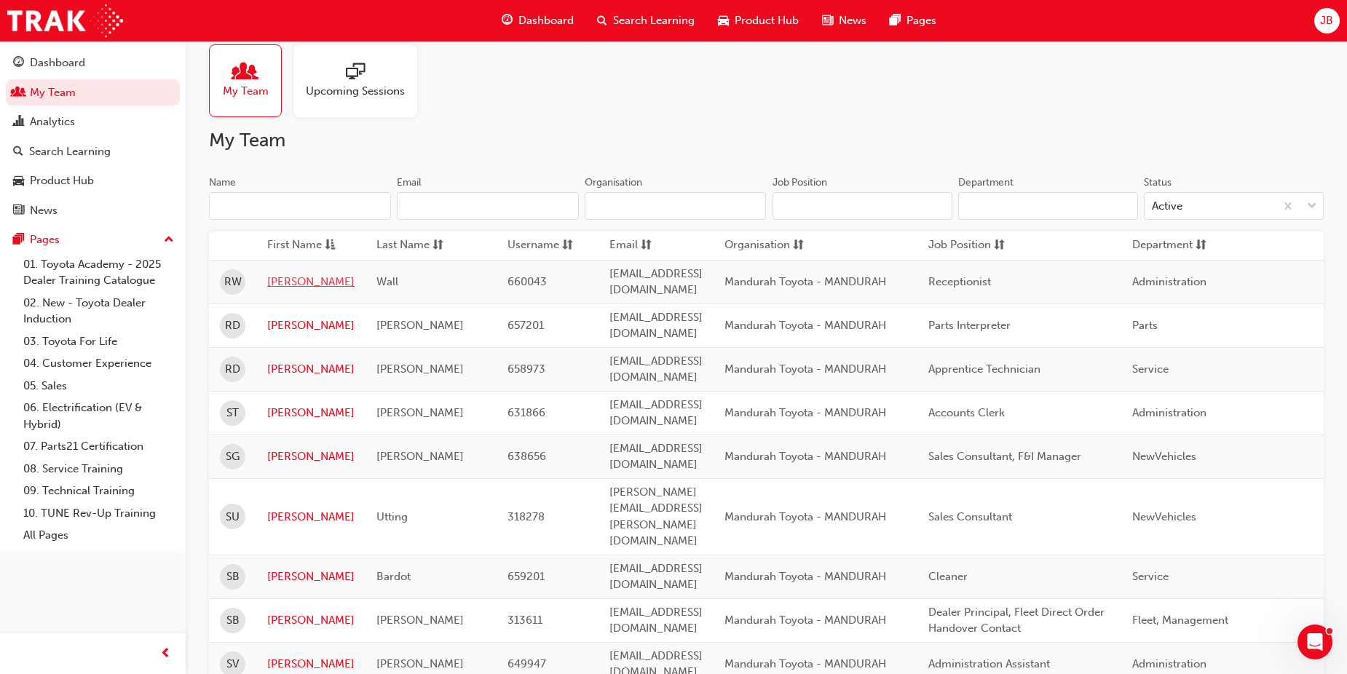
click at [294, 280] on link "[PERSON_NAME]" at bounding box center [310, 282] width 87 height 17
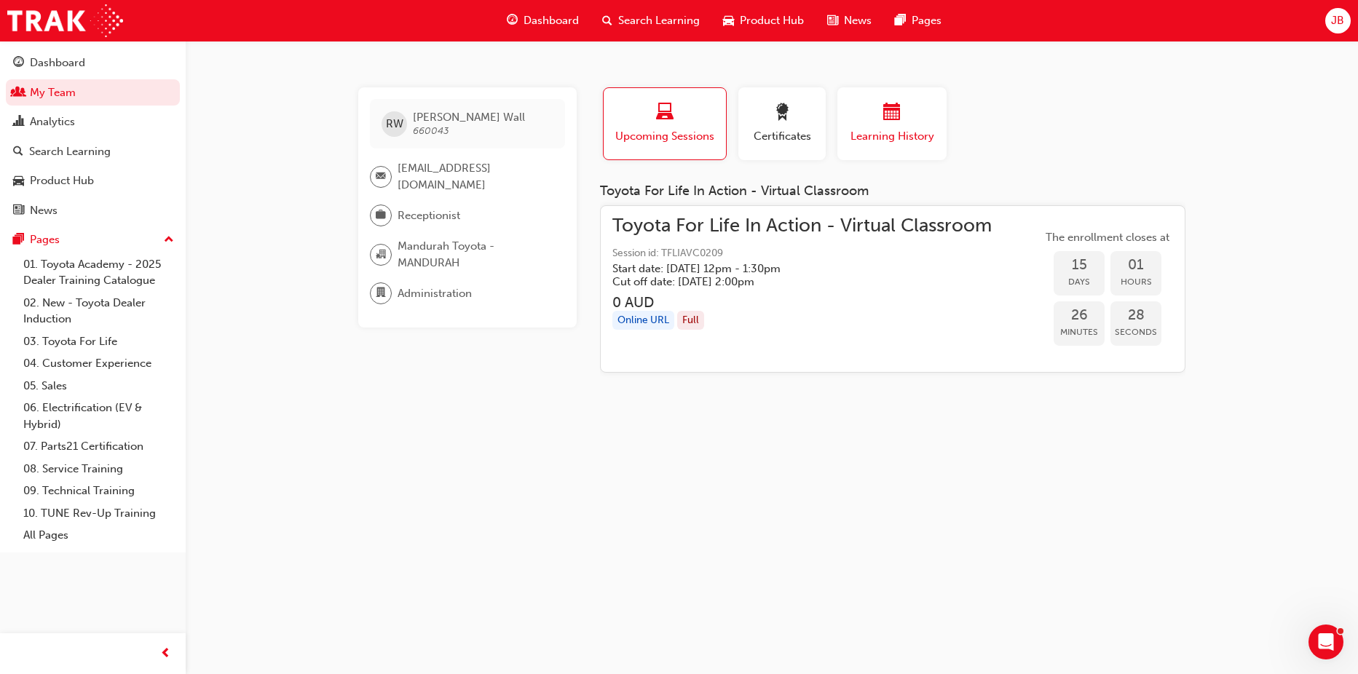
click at [904, 106] on div "button" at bounding box center [891, 114] width 87 height 23
